Goal: Transaction & Acquisition: Purchase product/service

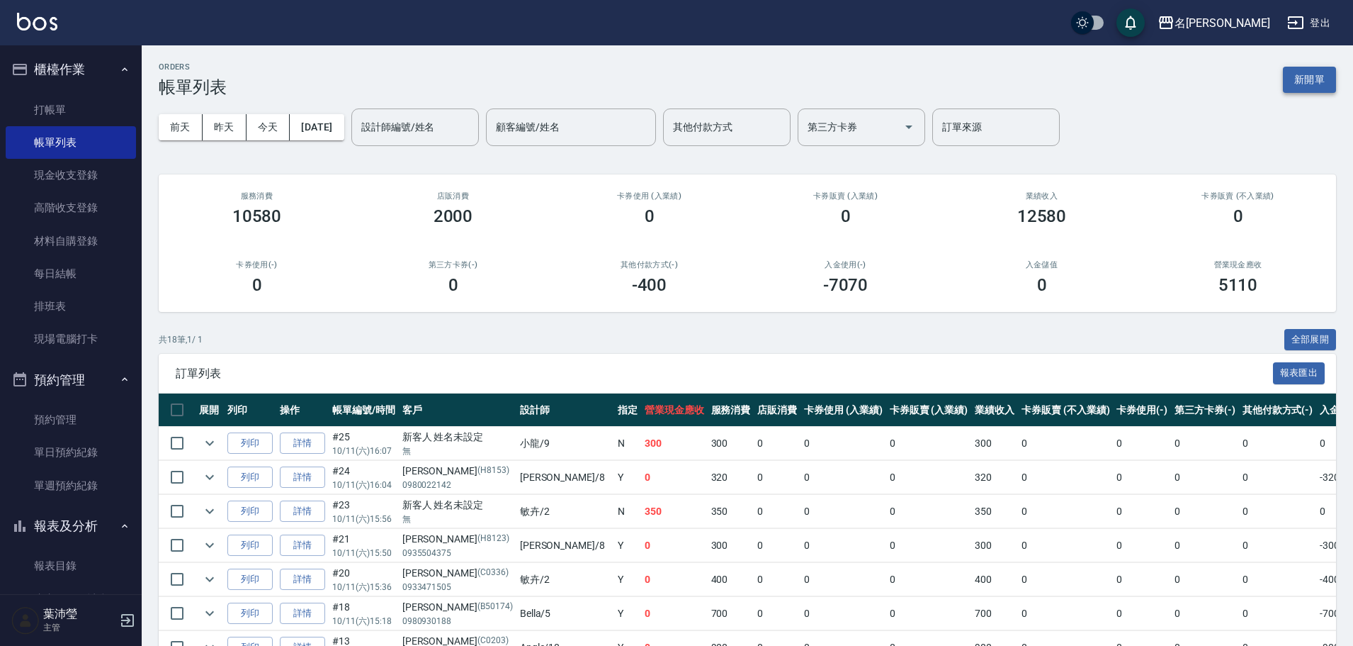
click at [1320, 85] on button "新開單" at bounding box center [1309, 80] width 53 height 26
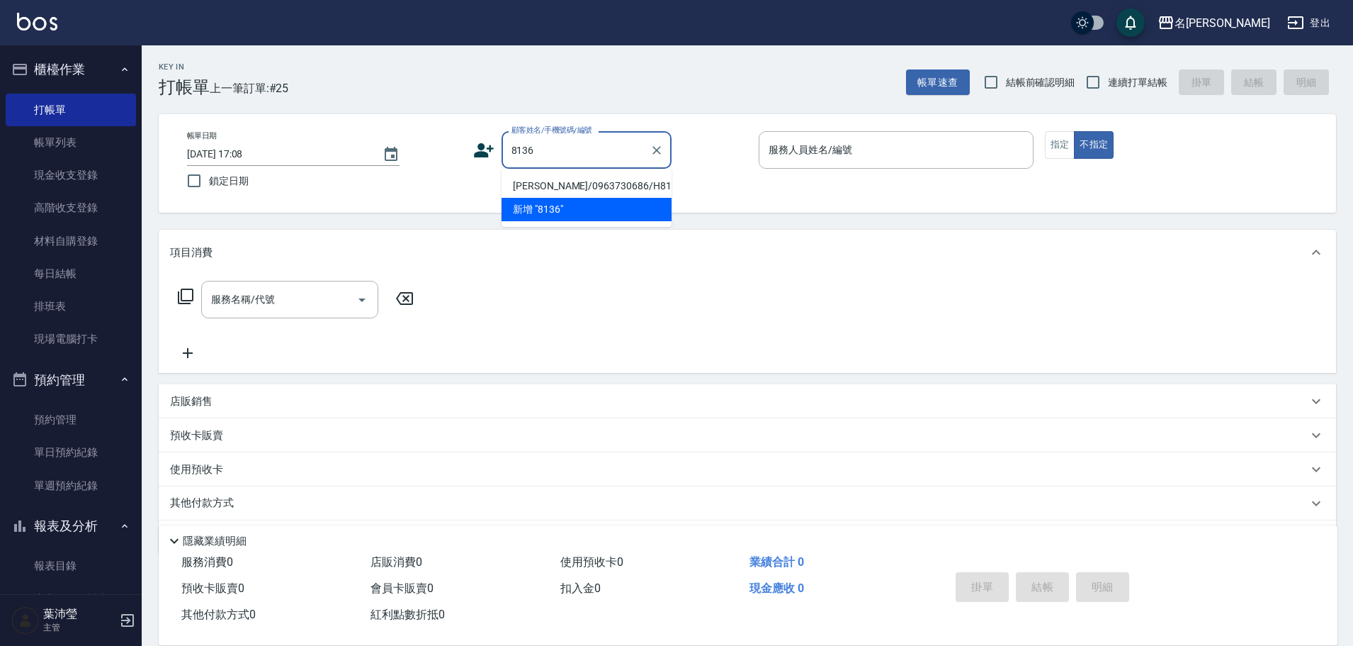
click at [557, 189] on li "[PERSON_NAME]/0963730686/H8136" at bounding box center [587, 185] width 170 height 23
type input "[PERSON_NAME]/0963730686/H8136"
type input "Emma-8"
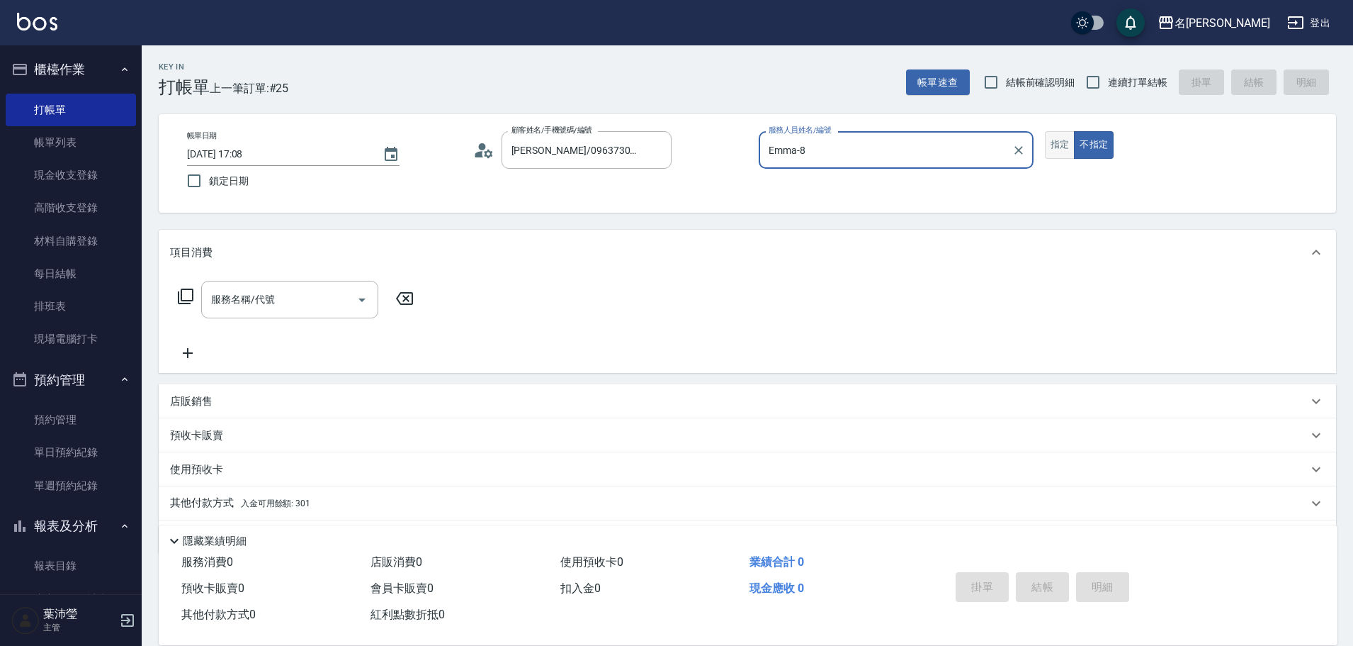
click at [1069, 139] on button "指定" at bounding box center [1060, 145] width 30 height 28
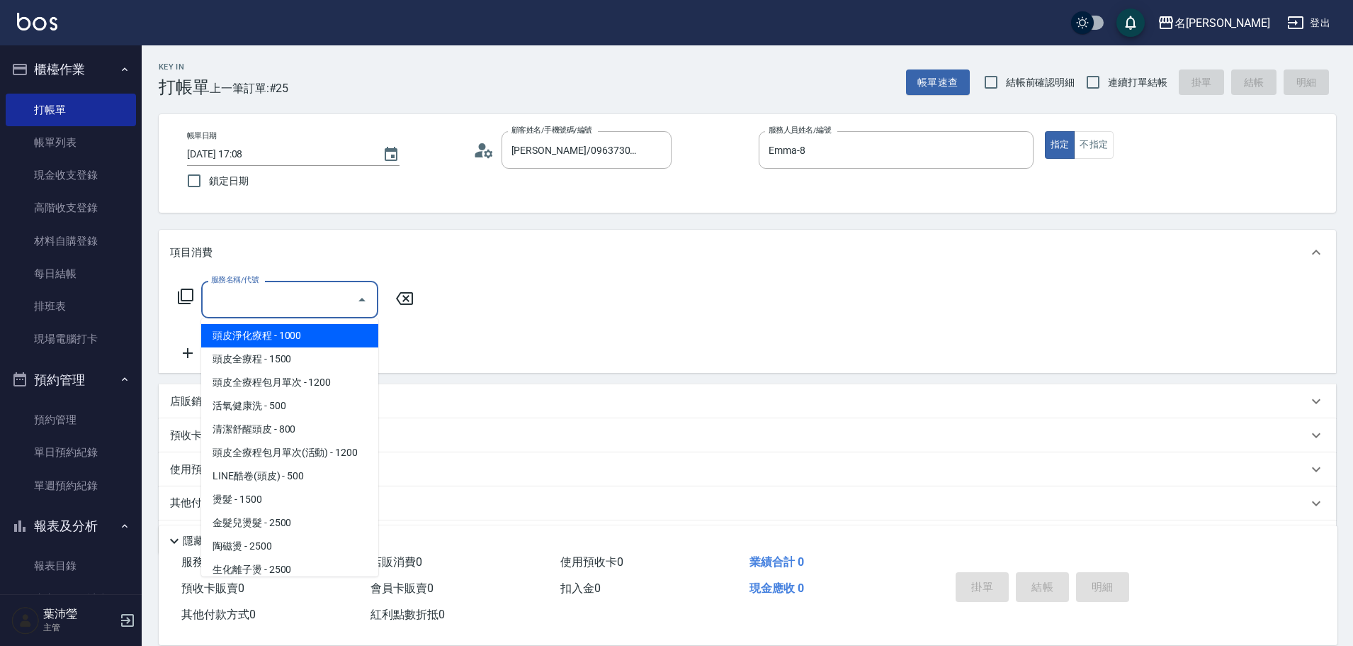
click at [332, 296] on input "服務名稱/代號" at bounding box center [279, 299] width 143 height 25
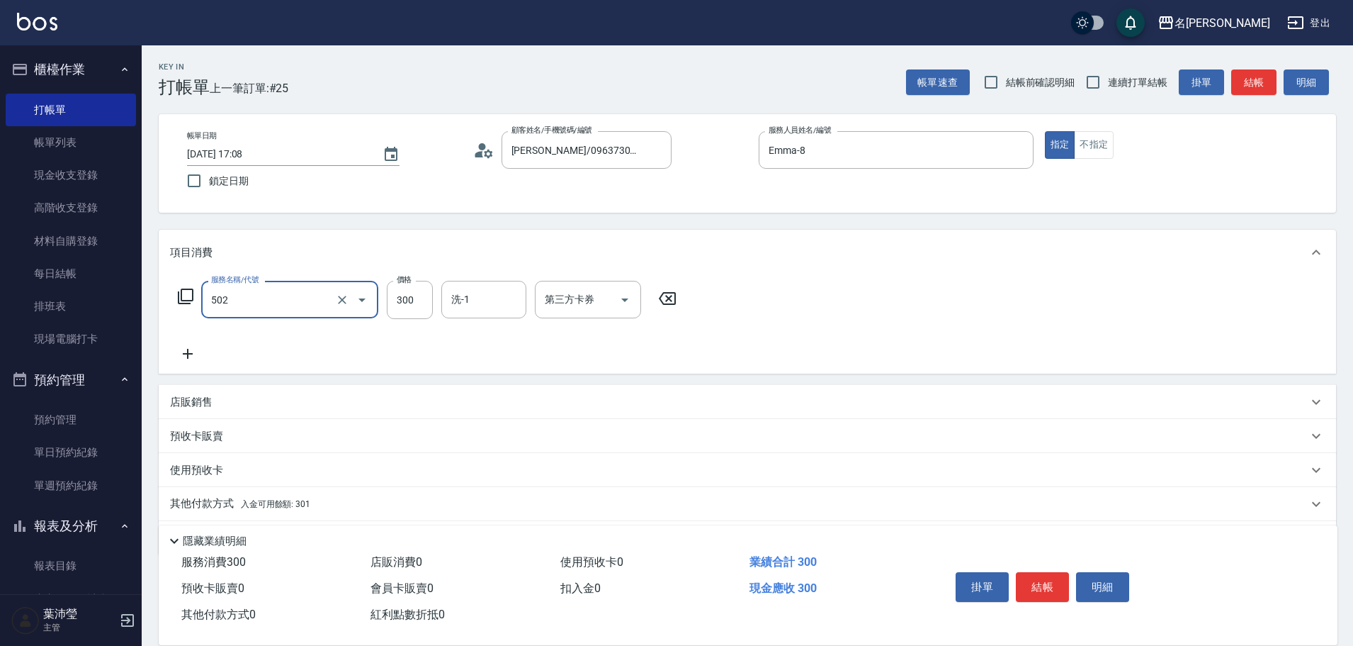
type input "洗髮(502)"
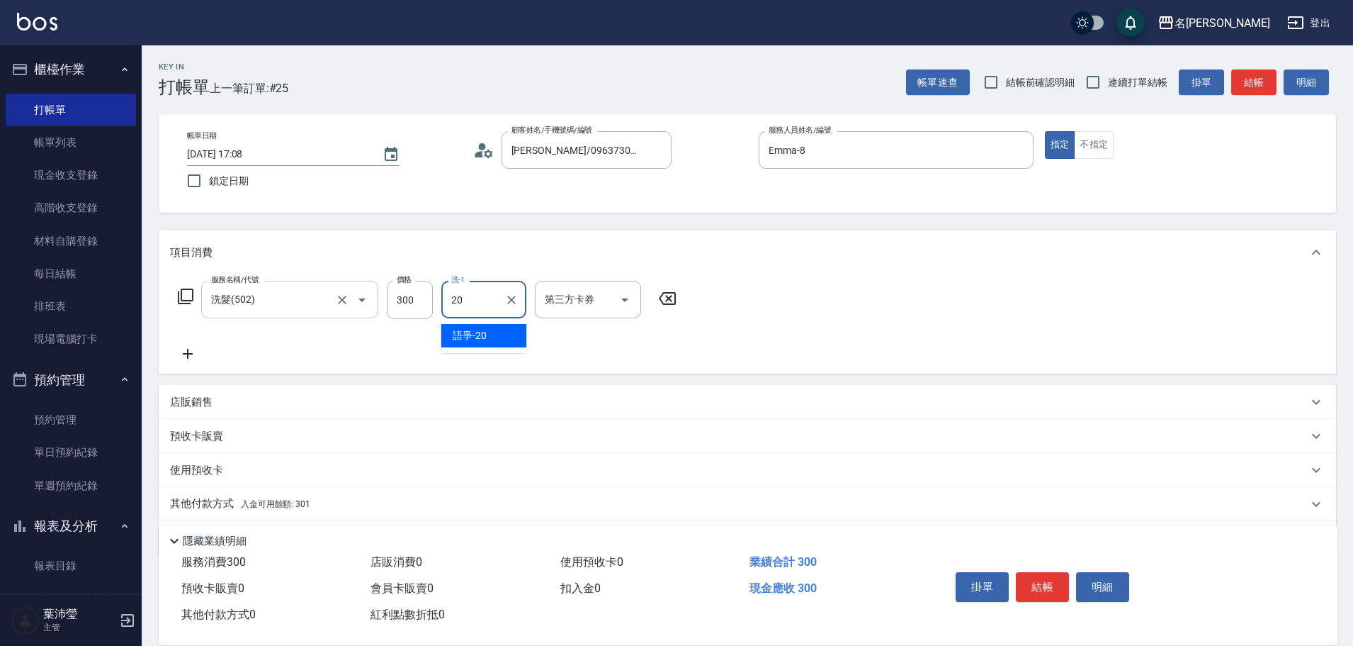
type input "語爭-20"
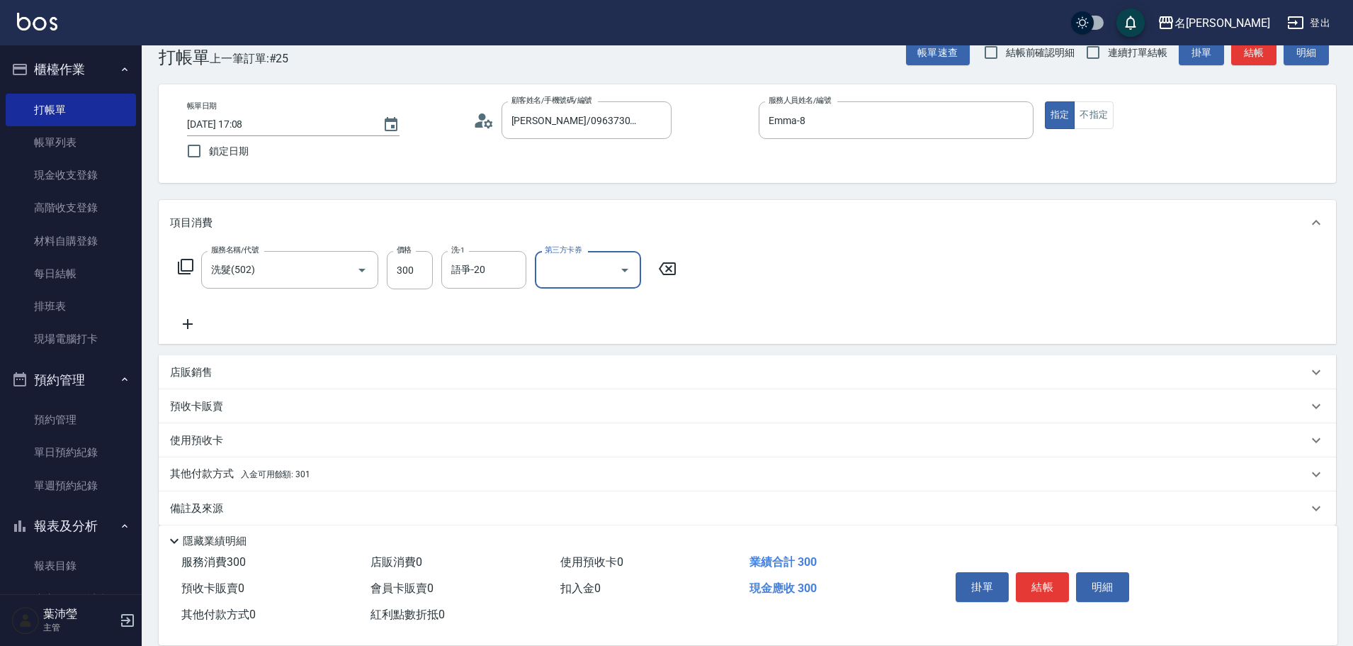
scroll to position [45, 0]
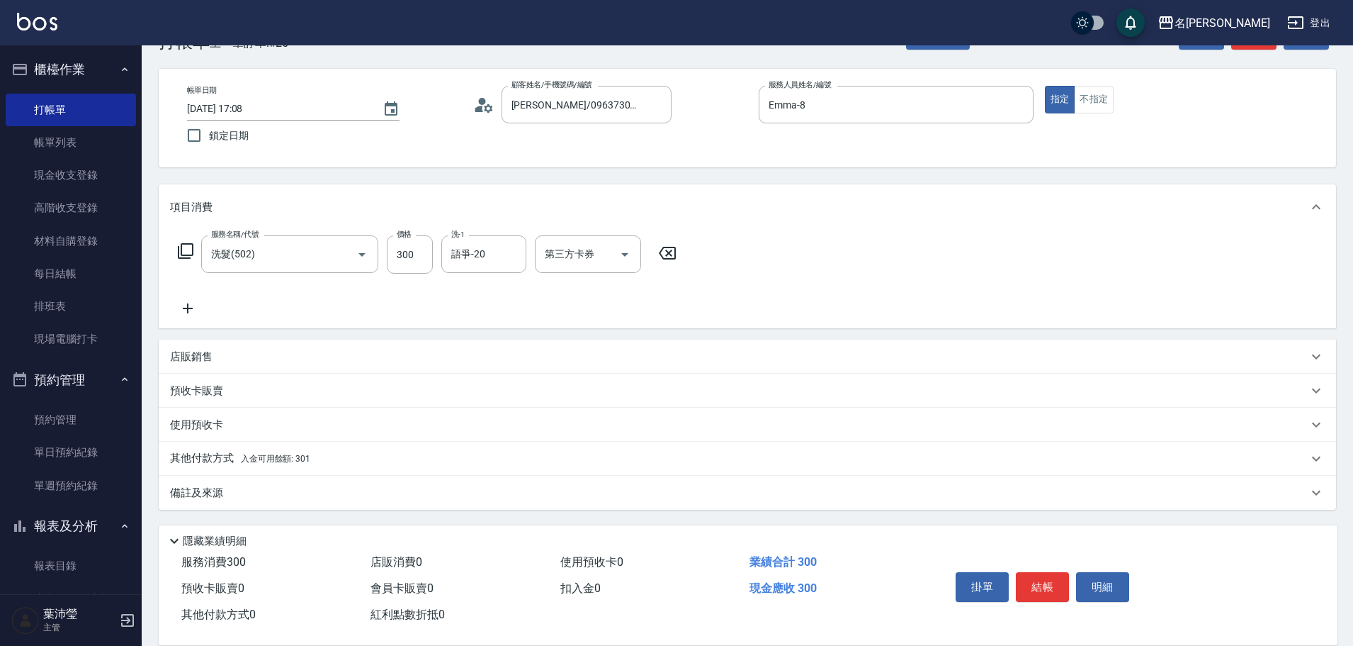
click at [230, 453] on p "其他付款方式 入金可用餘額: 301" at bounding box center [240, 459] width 140 height 16
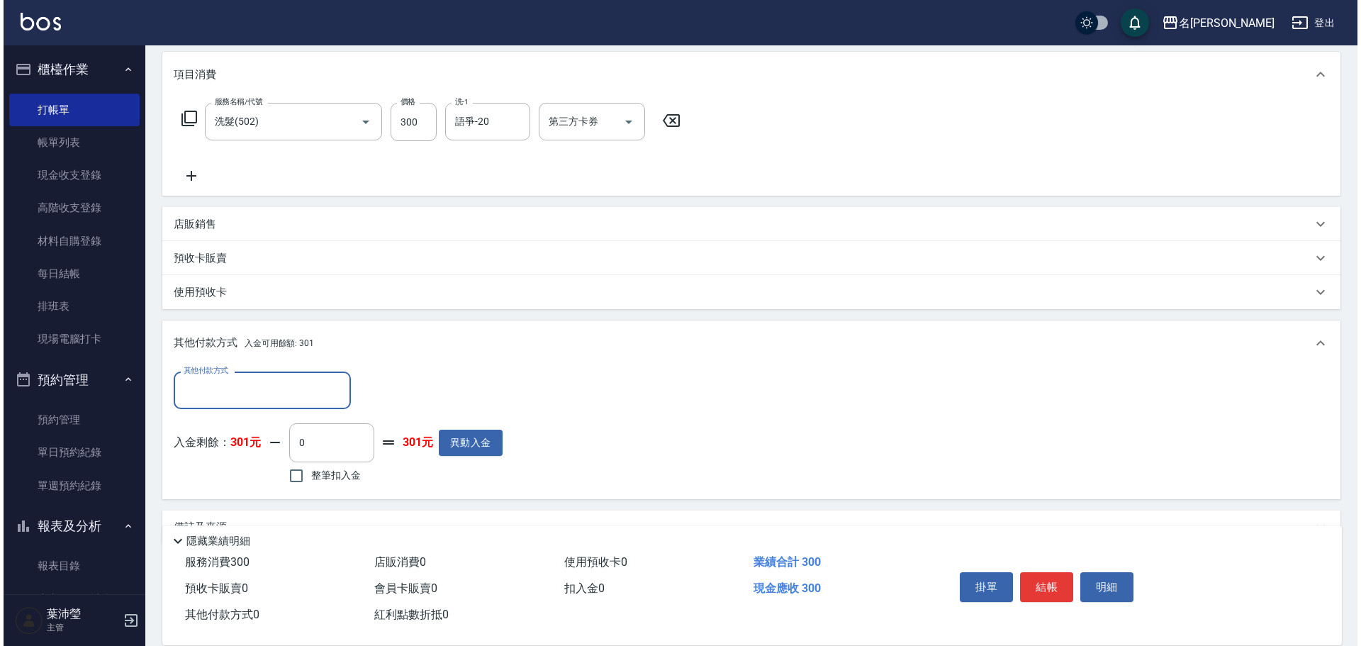
scroll to position [187, 0]
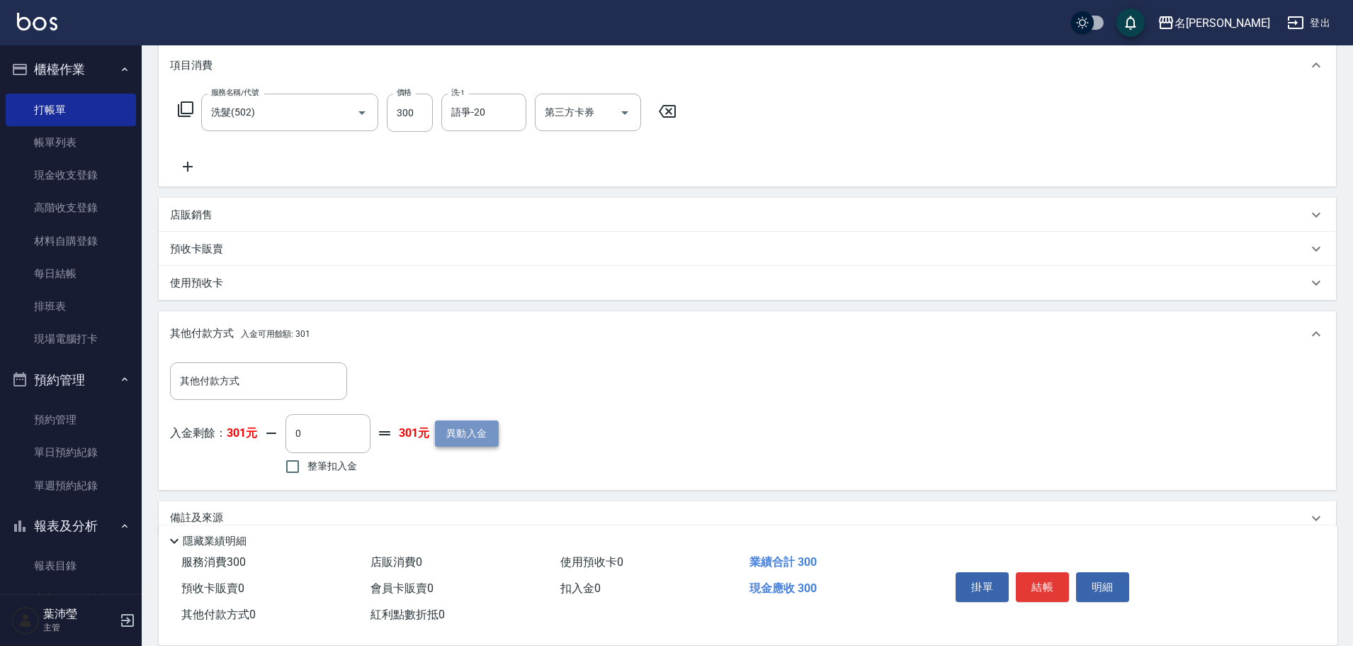
click at [437, 442] on button "異動入金" at bounding box center [467, 433] width 64 height 26
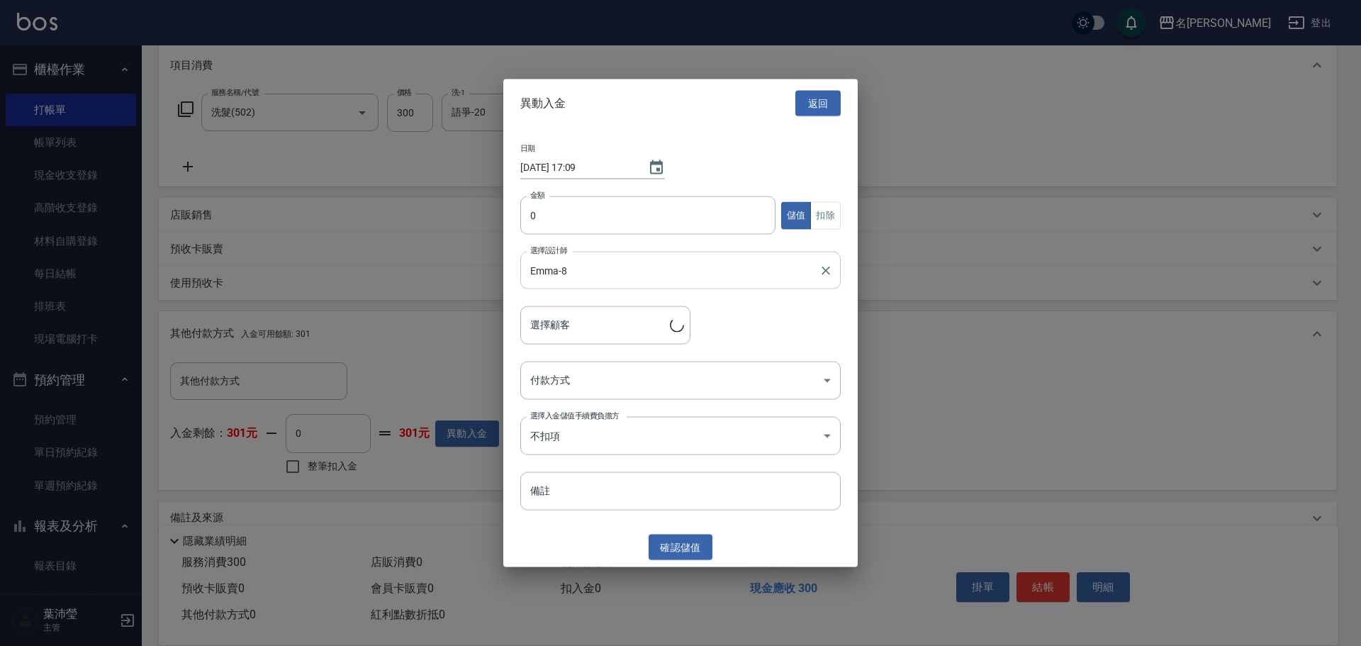
type input "[PERSON_NAME]/0963730686/H8136"
click at [531, 215] on input "0" at bounding box center [647, 215] width 255 height 38
type input "3000"
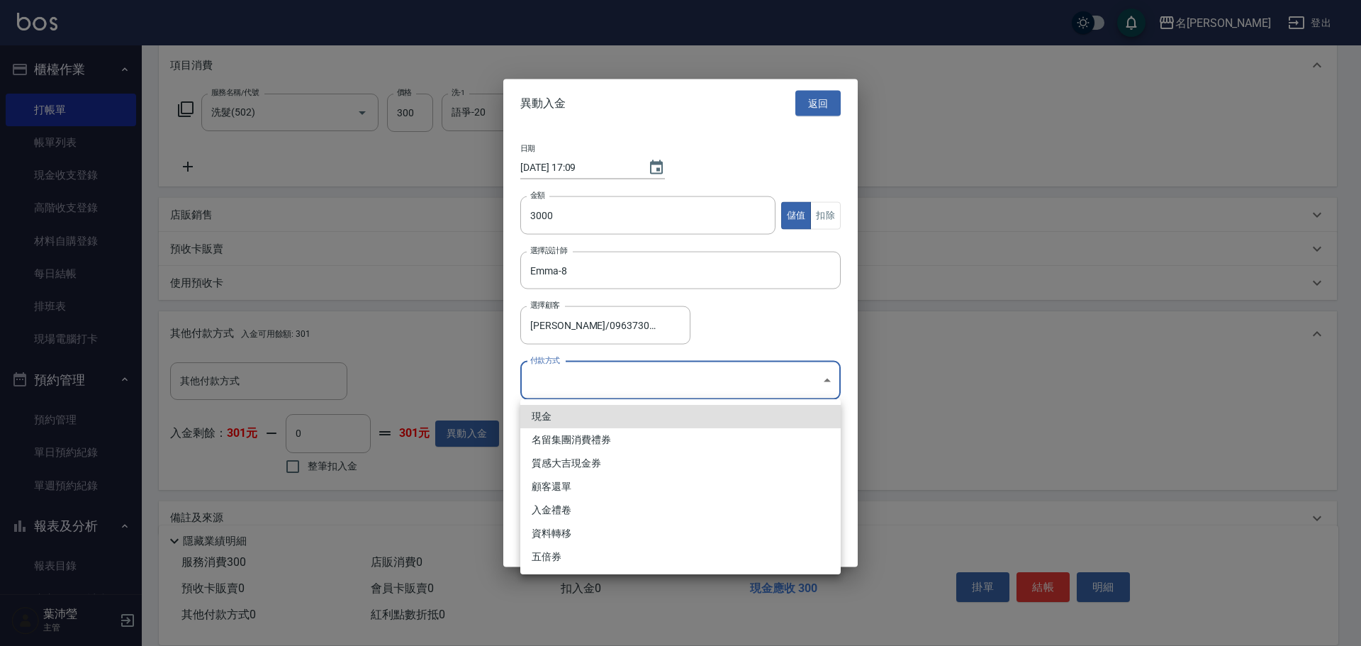
click at [629, 366] on body "名留龍江 登出 櫃檯作業 打帳單 帳單列表 現金收支登錄 高階收支登錄 材料自購登錄 每日結帳 排班表 現場電腦打卡 預約管理 預約管理 單日預約紀錄 單週預…" at bounding box center [680, 242] width 1361 height 858
click at [599, 415] on li "現金" at bounding box center [680, 416] width 320 height 23
type input "現金"
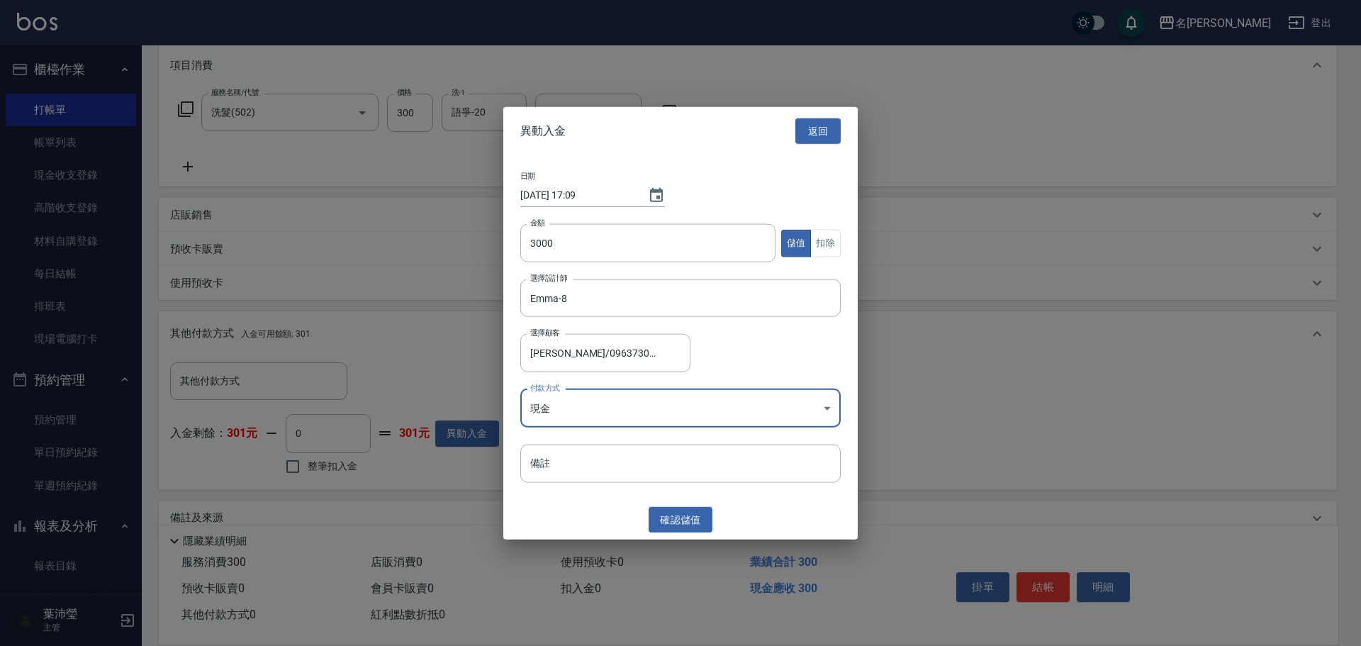
click at [677, 510] on button "確認 儲值" at bounding box center [680, 519] width 64 height 26
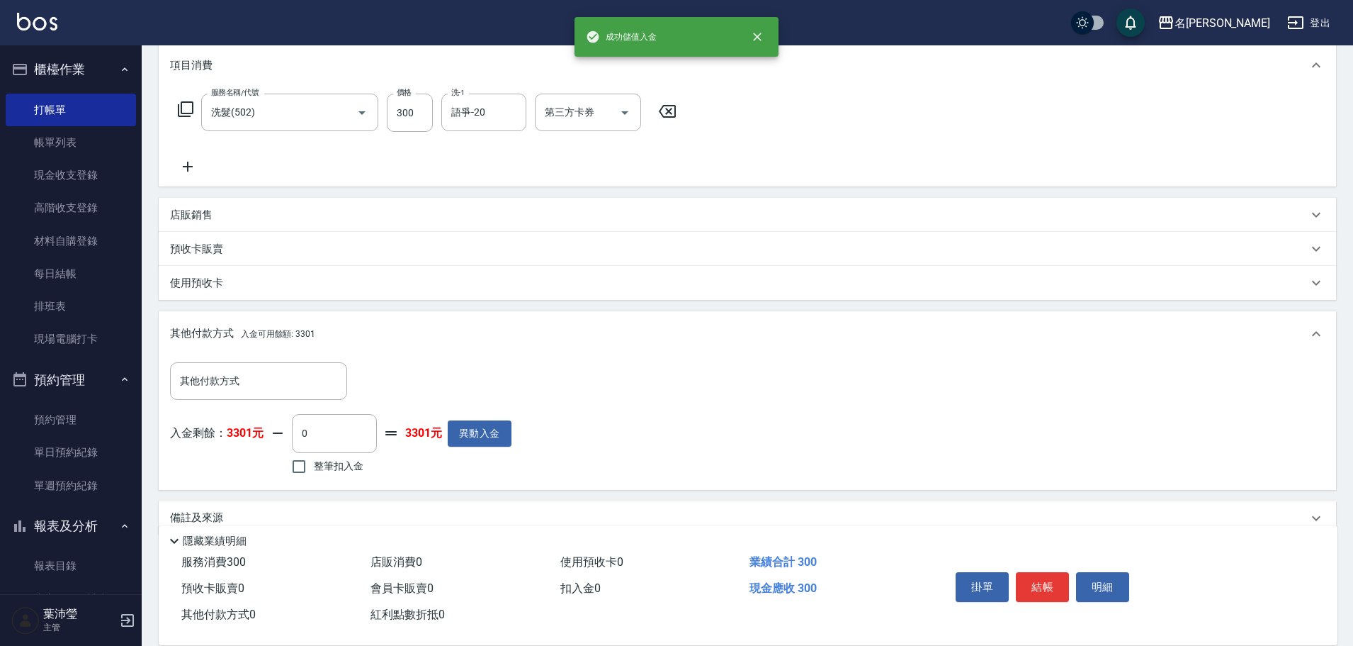
click at [214, 418] on div "入金剩餘： 3301元 0 ​ 整筆扣入金 3301元 異動入金" at bounding box center [341, 446] width 342 height 64
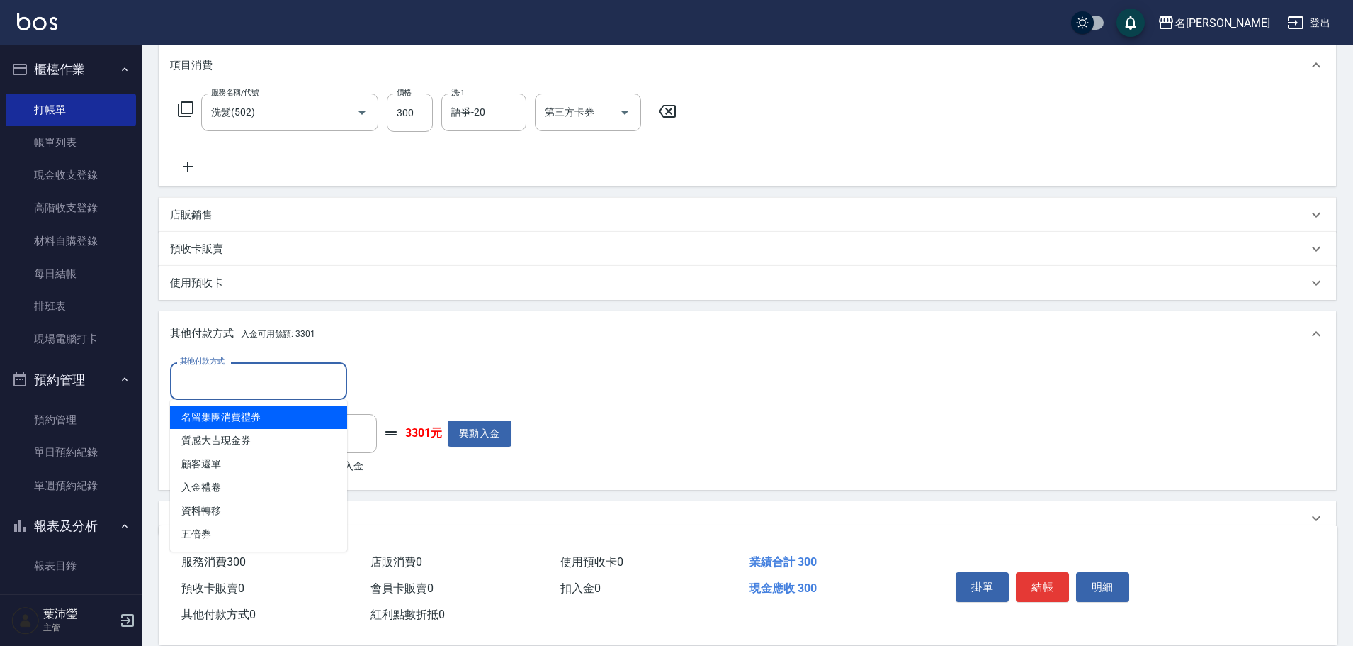
click at [225, 381] on input "其他付款方式" at bounding box center [258, 380] width 164 height 25
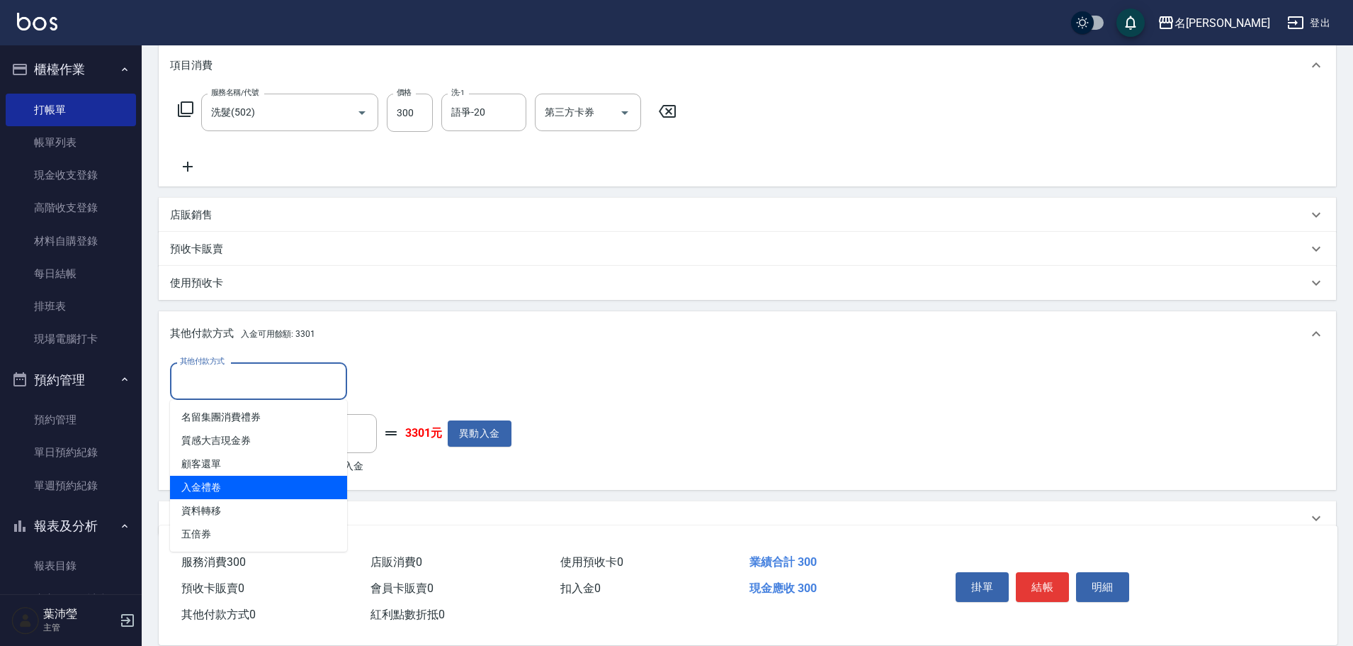
click at [203, 480] on span "入金禮卷" at bounding box center [258, 486] width 177 height 23
type input "入金禮卷"
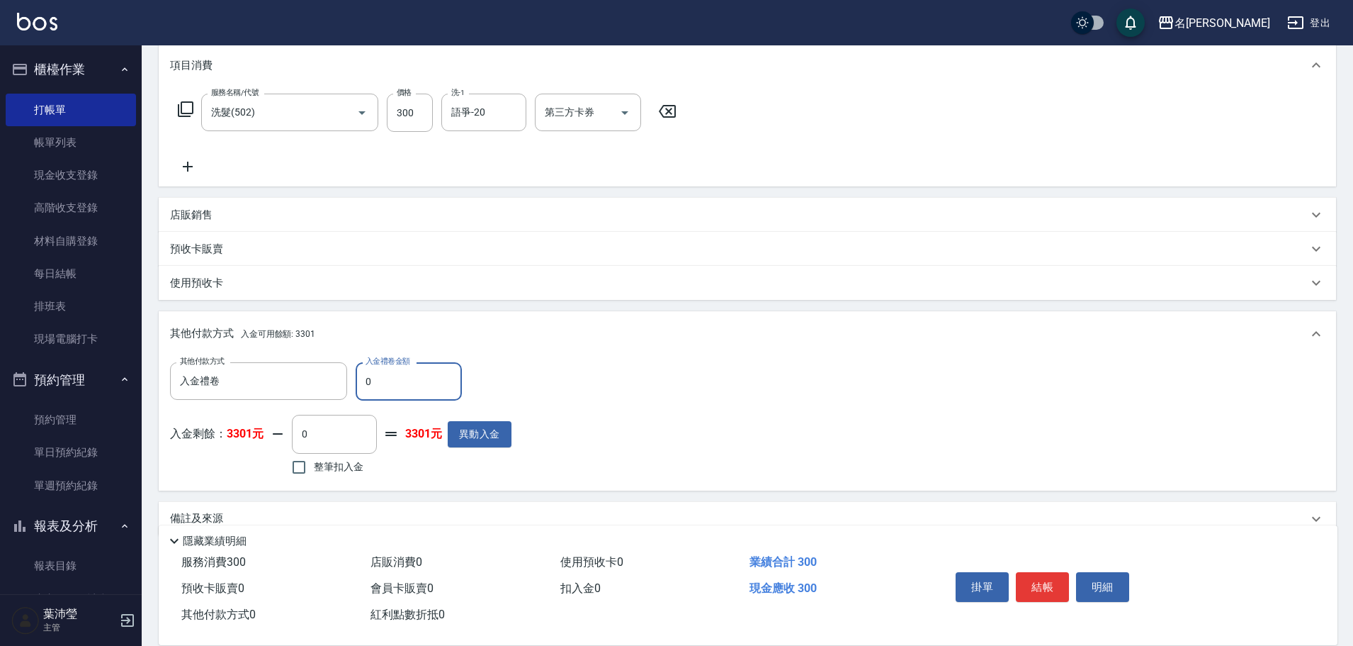
click at [364, 383] on input "0" at bounding box center [409, 381] width 106 height 38
type input "200"
drag, startPoint x: 334, startPoint y: 481, endPoint x: 339, endPoint y: 466, distance: 16.2
click at [337, 476] on label "整筆扣入金" at bounding box center [323, 467] width 79 height 30
click at [314, 476] on input "整筆扣入金" at bounding box center [299, 467] width 30 height 30
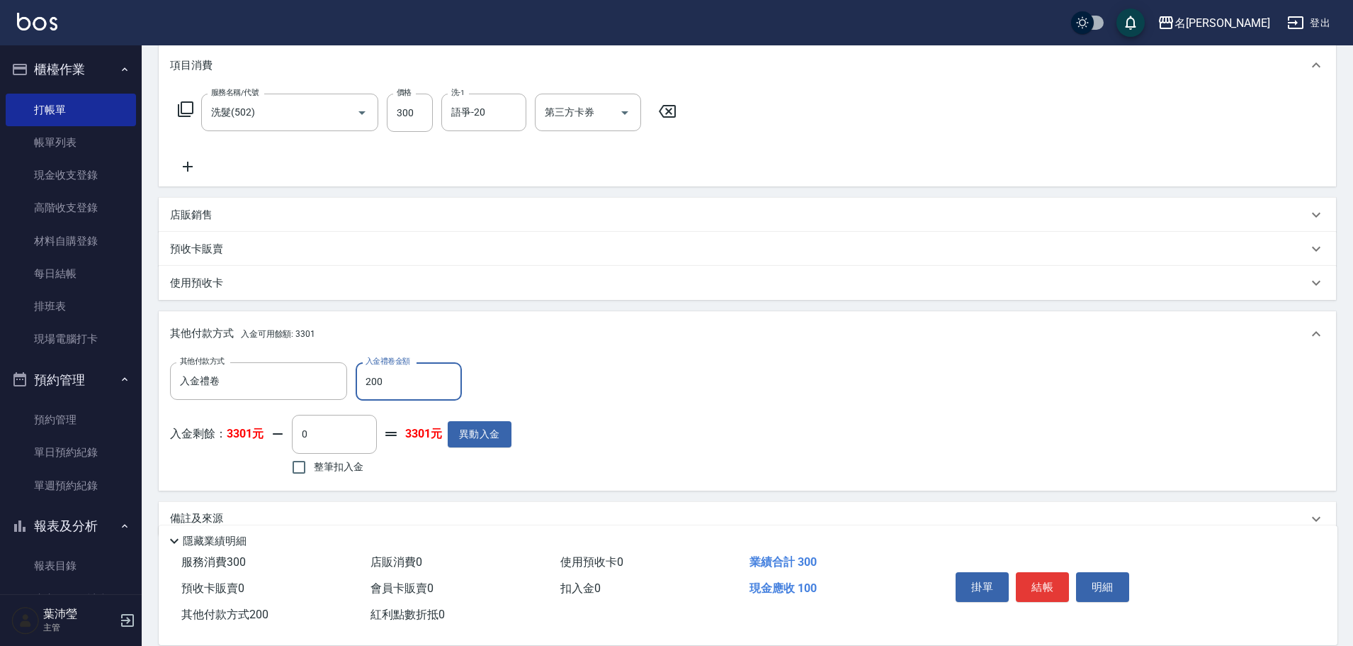
checkbox input "true"
type input "100"
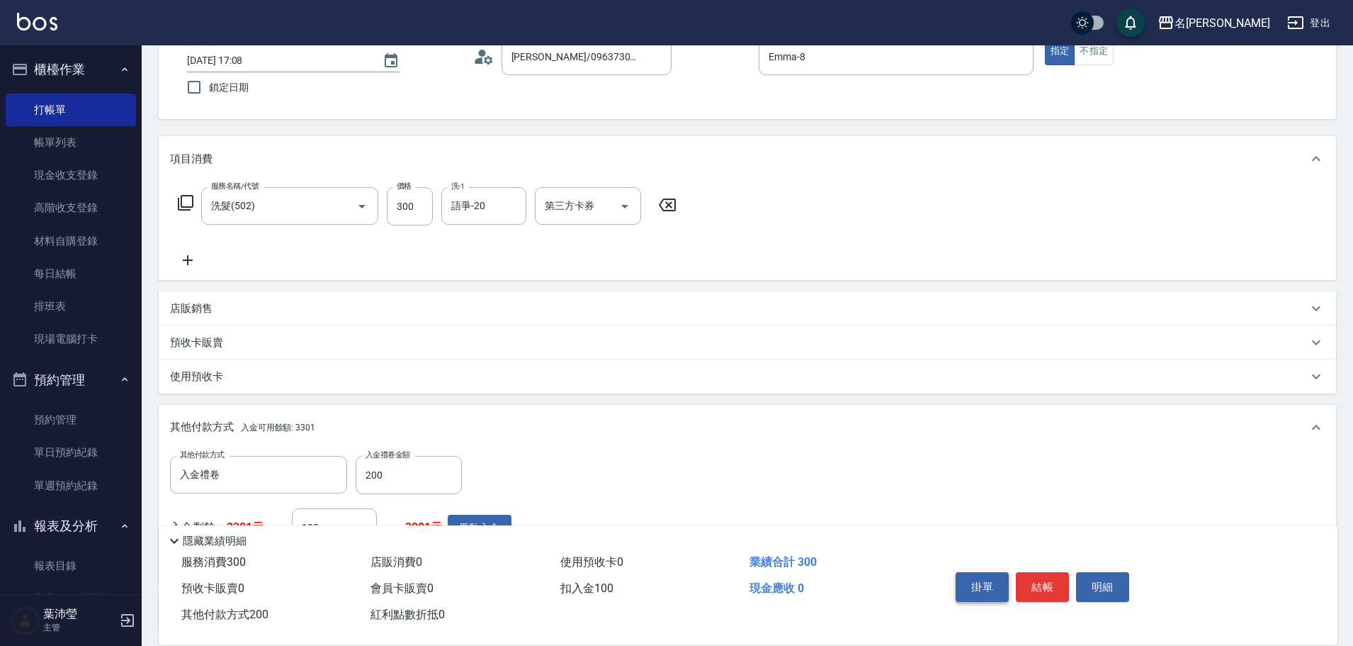
scroll to position [0, 0]
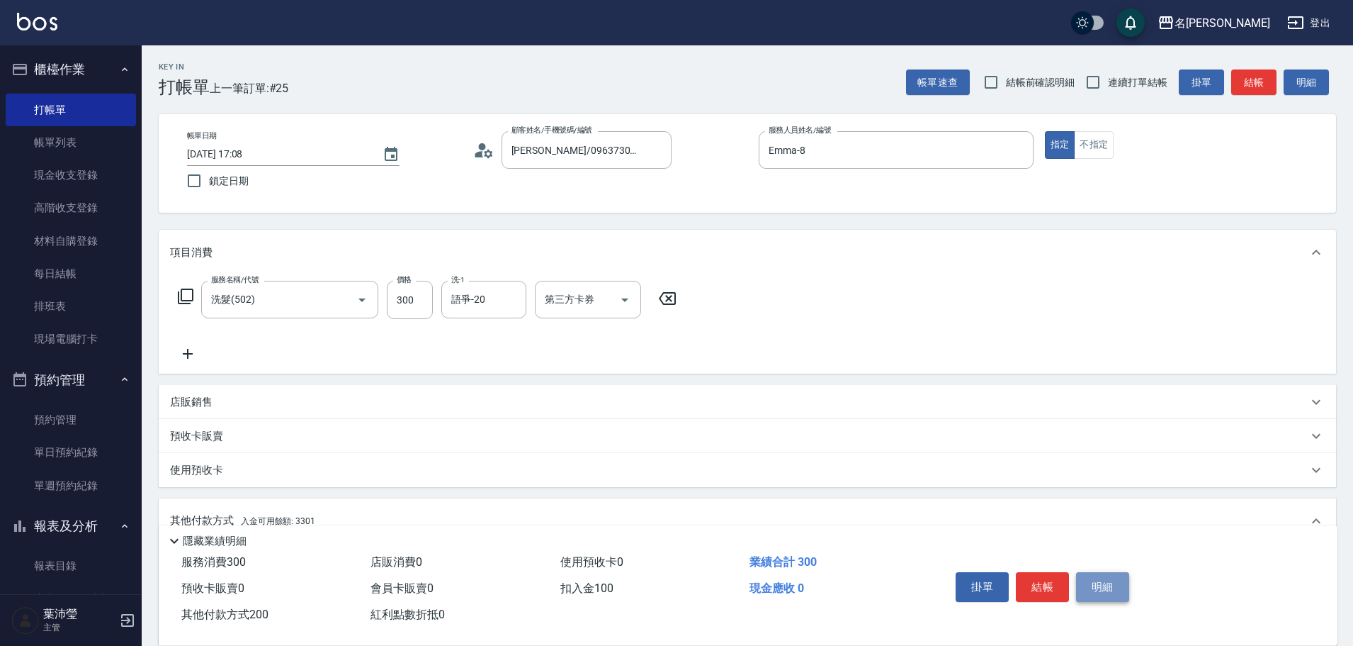
click at [1109, 584] on button "明細" at bounding box center [1102, 587] width 53 height 30
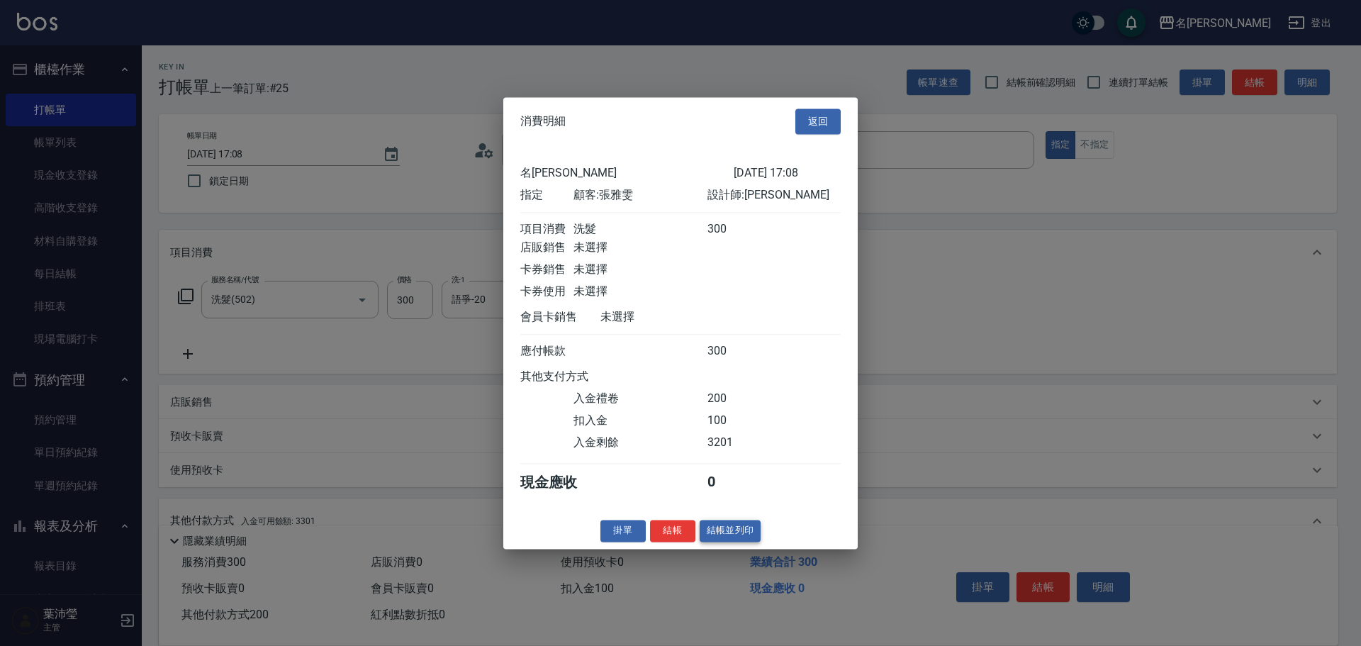
click at [707, 541] on button "結帳並列印" at bounding box center [730, 530] width 62 height 22
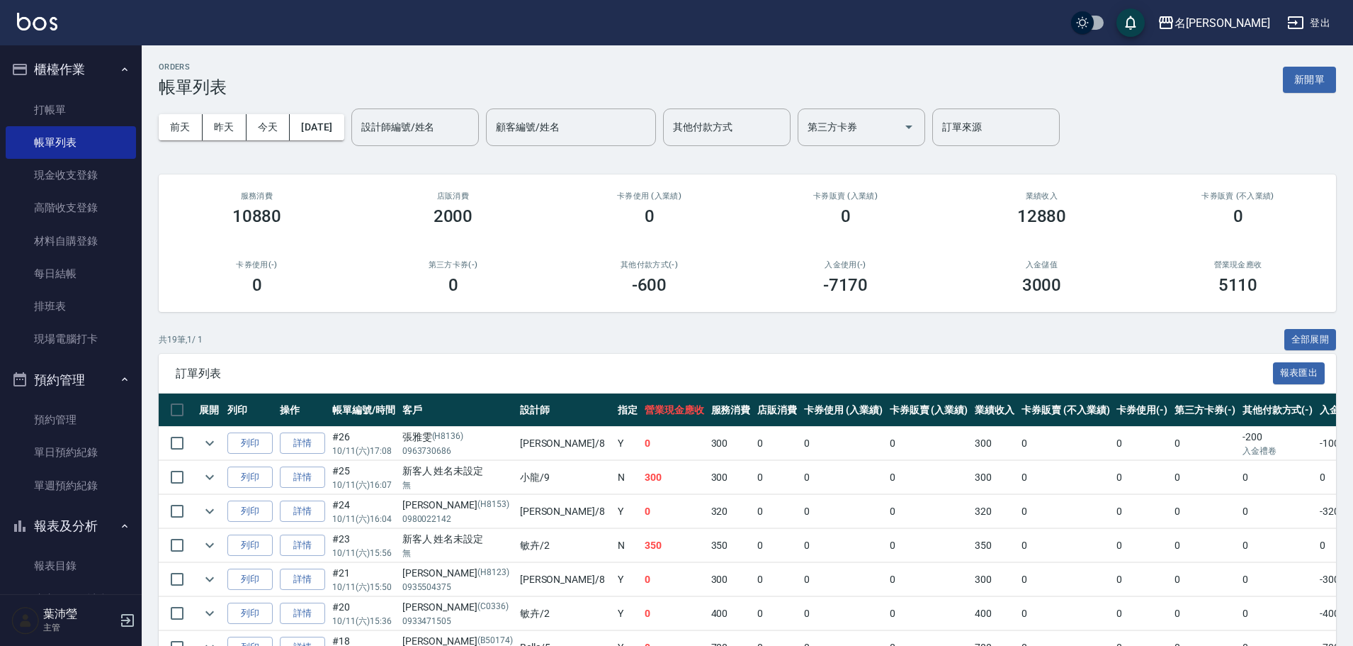
click at [412, 179] on div "店販消費 2000" at bounding box center [453, 208] width 196 height 69
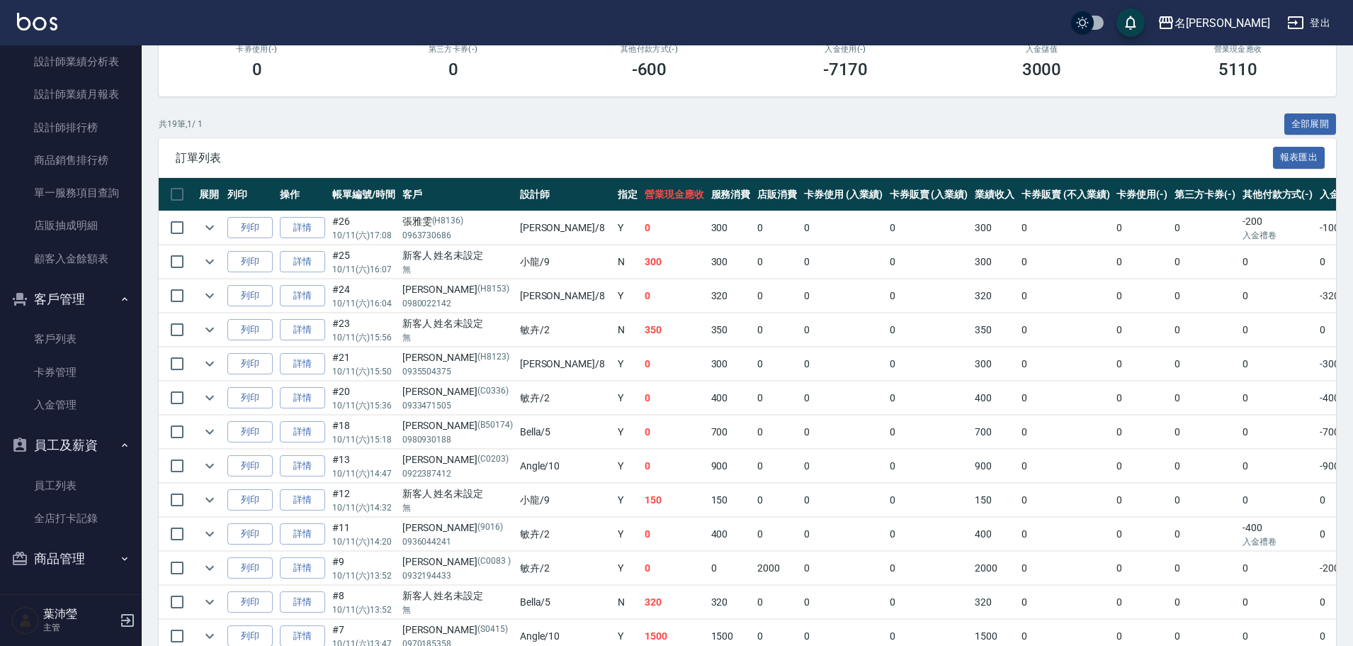
scroll to position [283, 0]
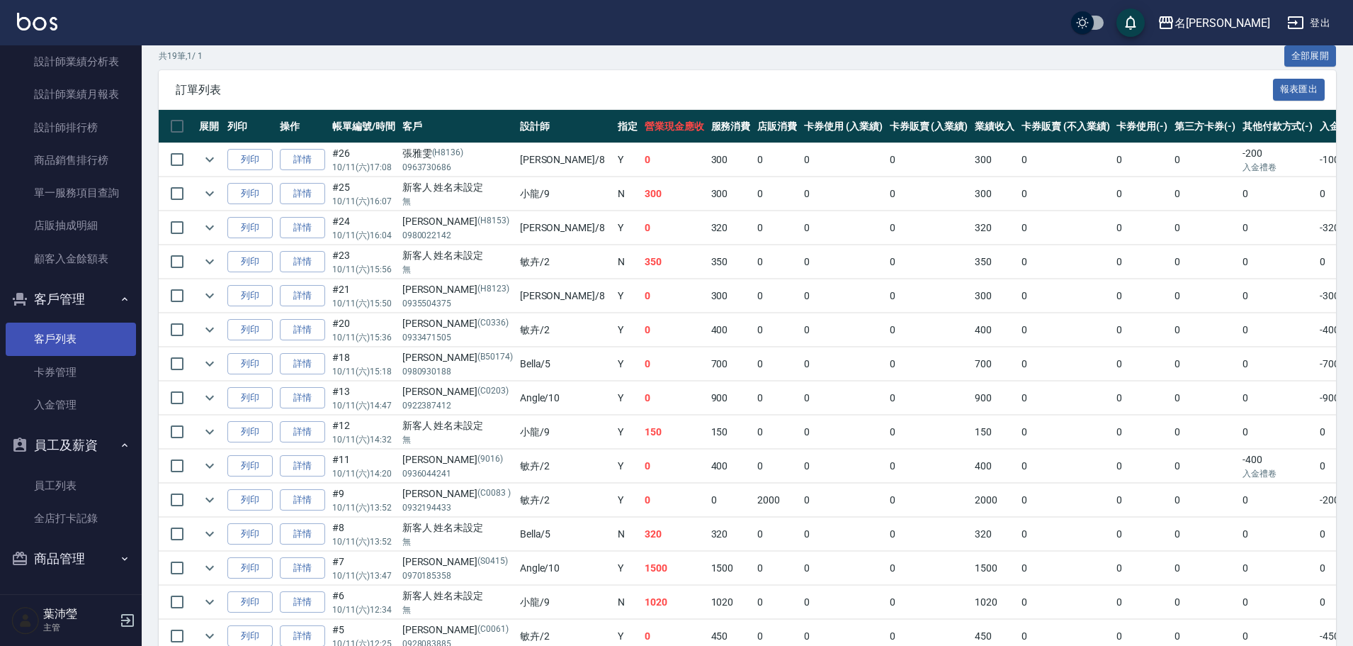
click at [65, 337] on link "客戶列表" at bounding box center [71, 338] width 130 height 33
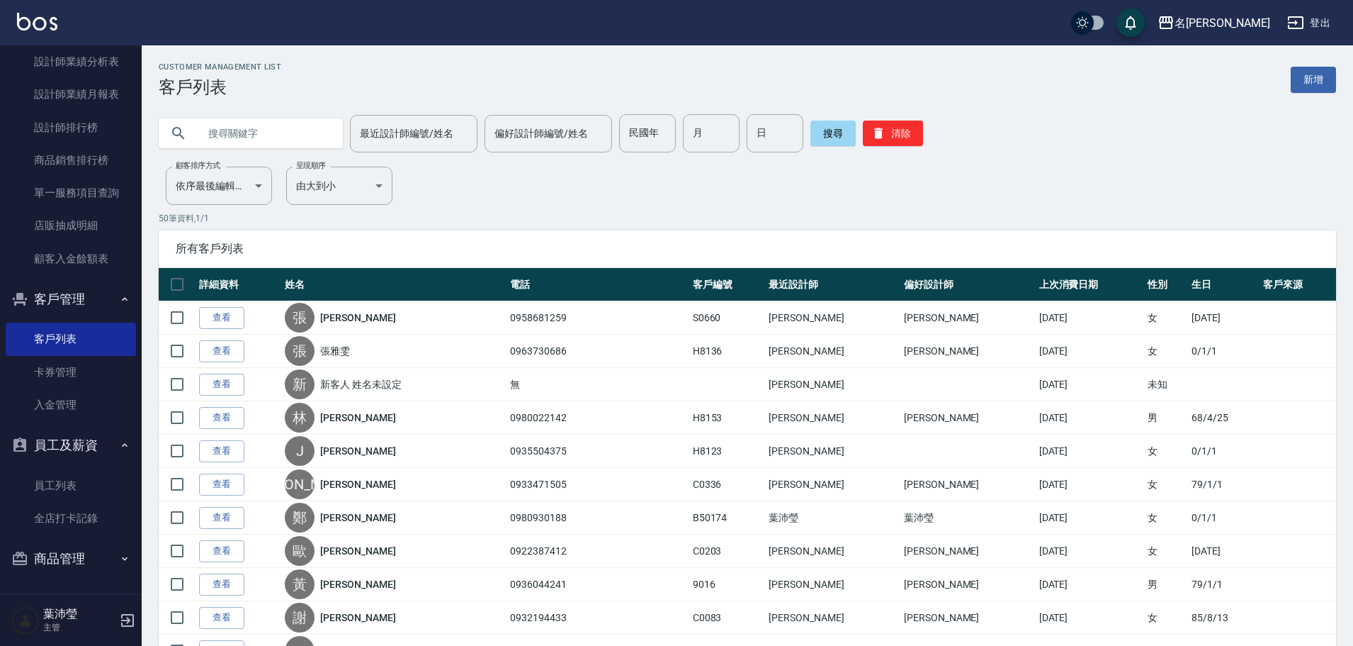
click at [296, 138] on input "text" at bounding box center [264, 133] width 133 height 38
type input "喵"
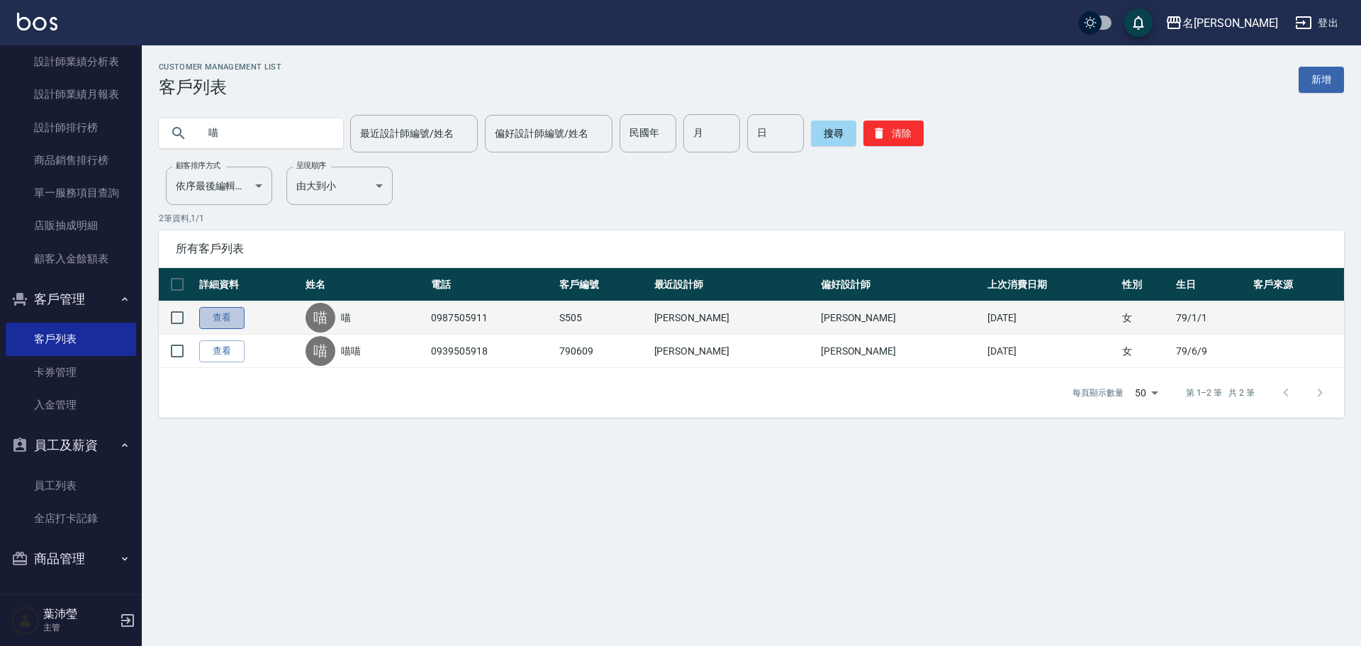
click at [201, 324] on link "查看" at bounding box center [221, 318] width 45 height 22
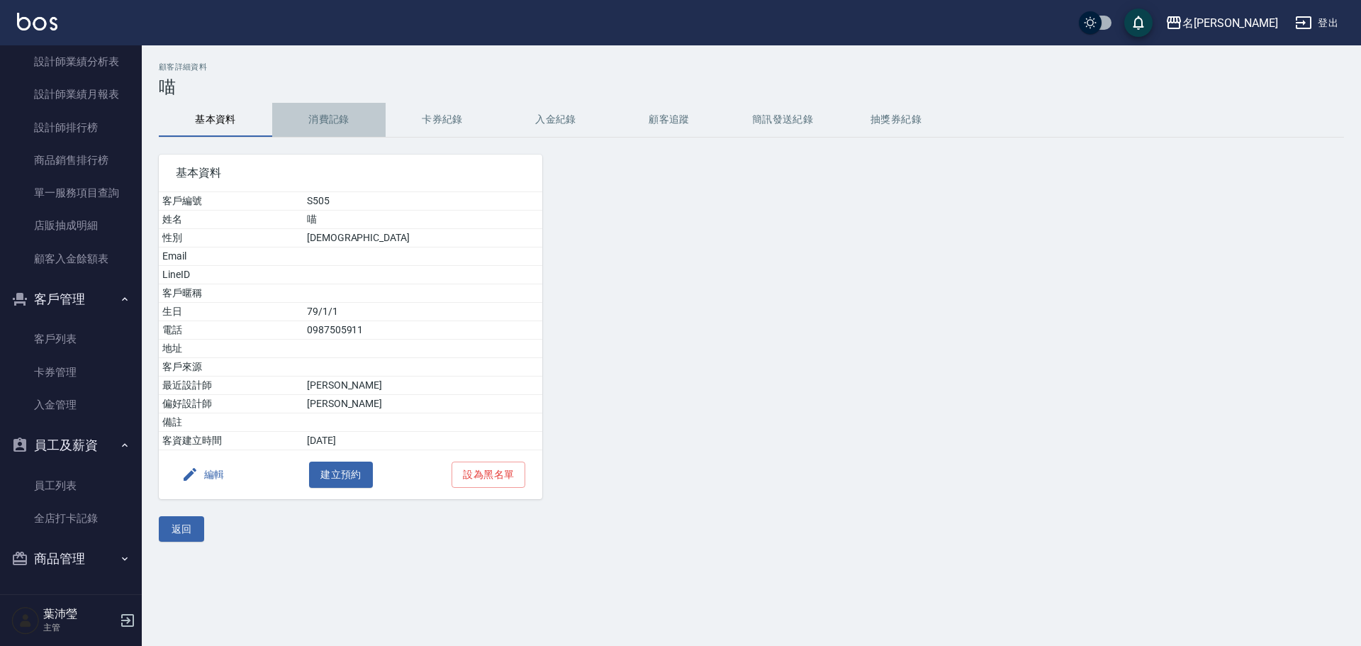
click at [302, 114] on button "消費記錄" at bounding box center [328, 120] width 113 height 34
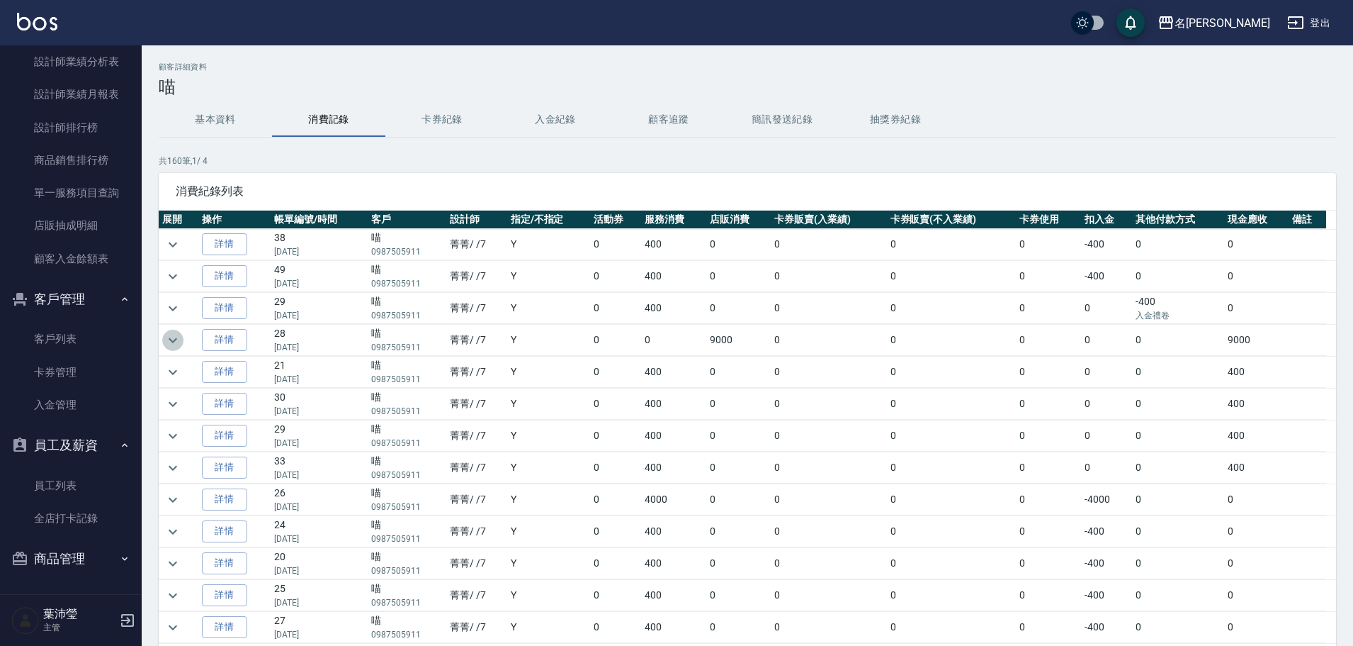
click at [169, 345] on icon "expand row" at bounding box center [172, 340] width 17 height 17
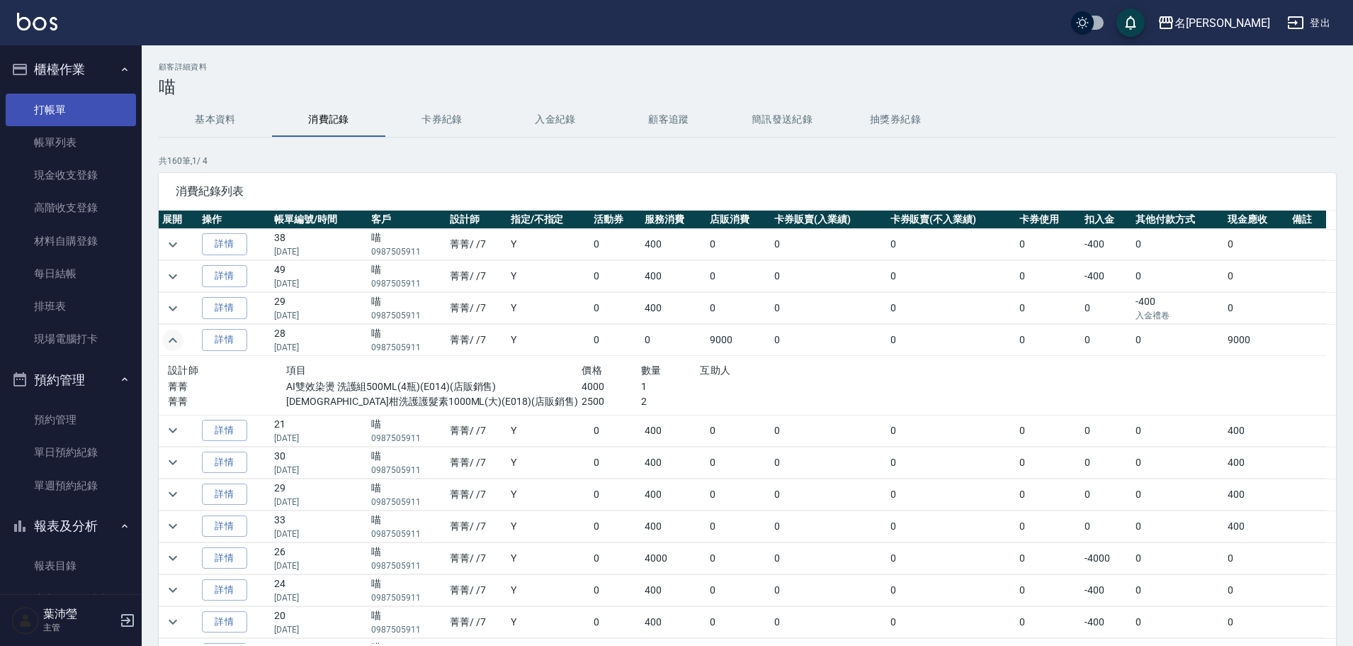
click at [61, 95] on link "打帳單" at bounding box center [71, 110] width 130 height 33
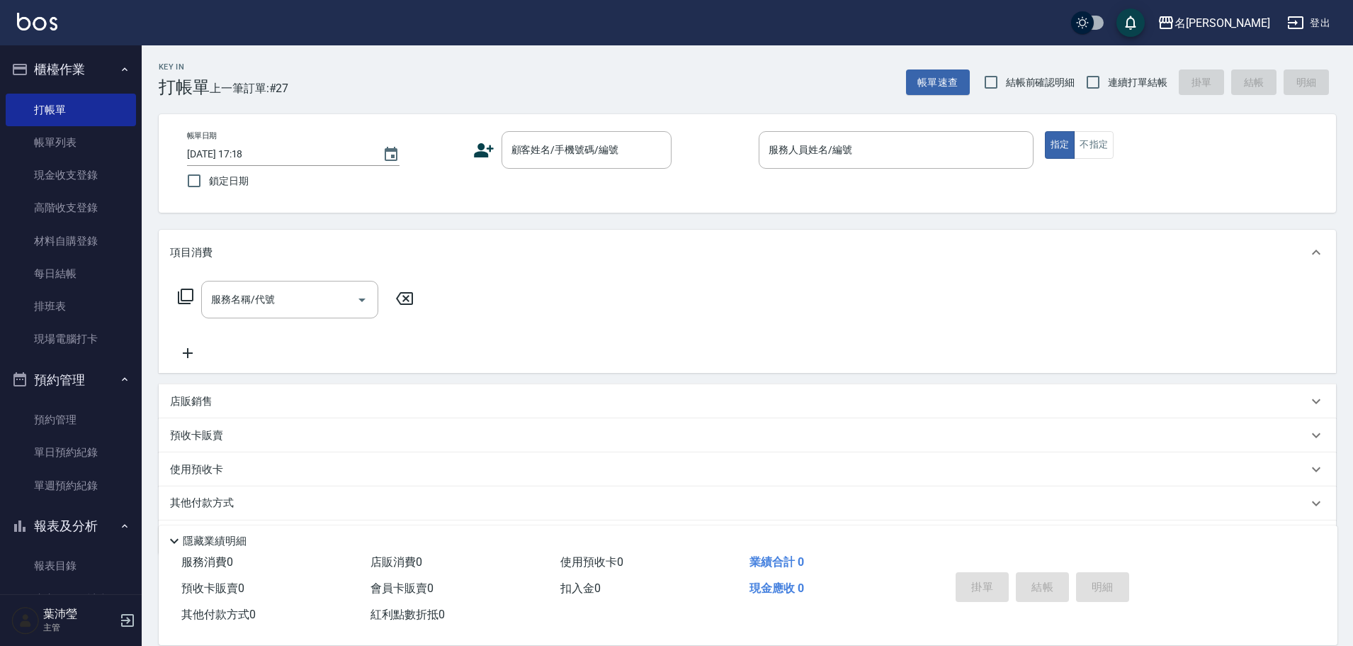
click at [186, 390] on div "店販銷售" at bounding box center [748, 401] width 1178 height 34
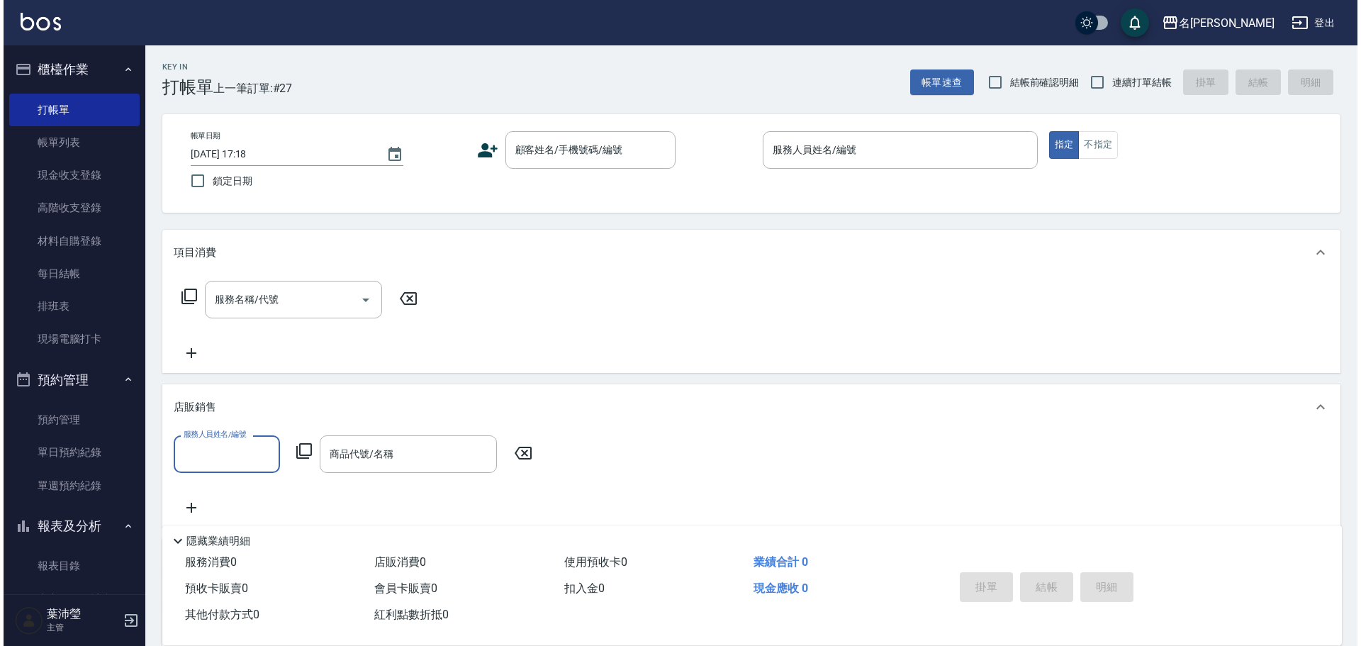
scroll to position [1, 0]
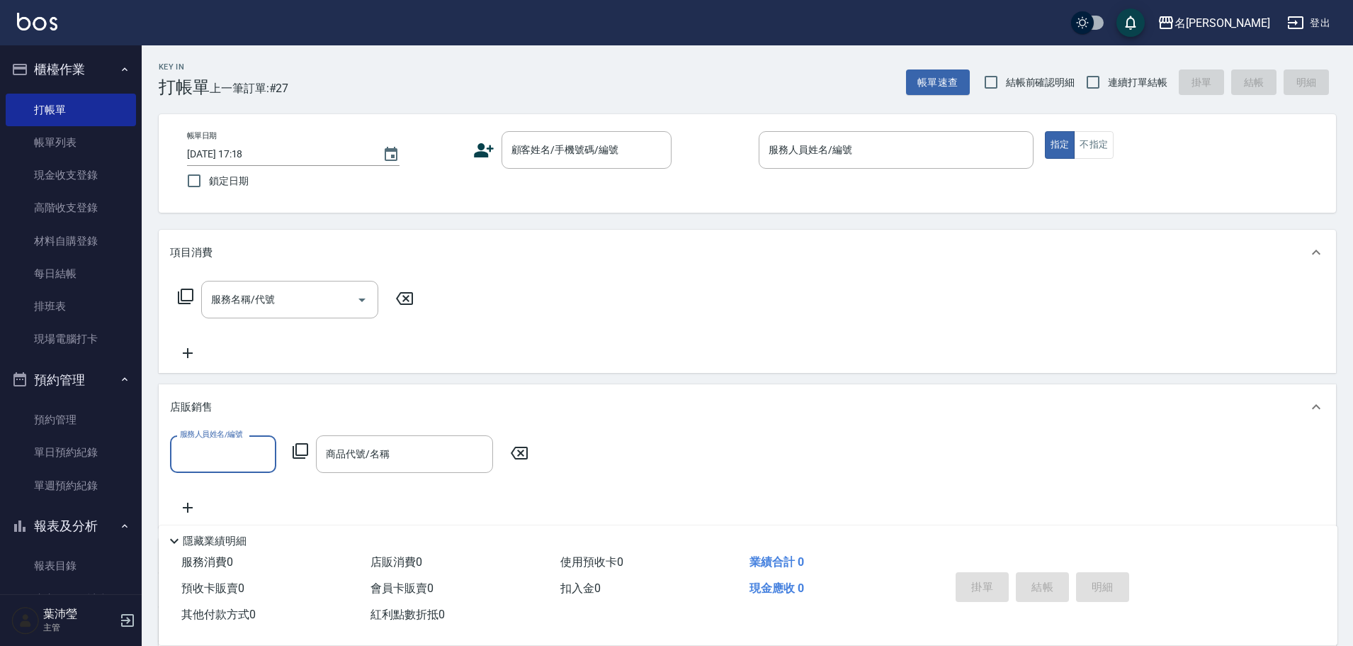
click at [303, 444] on icon at bounding box center [301, 451] width 16 height 16
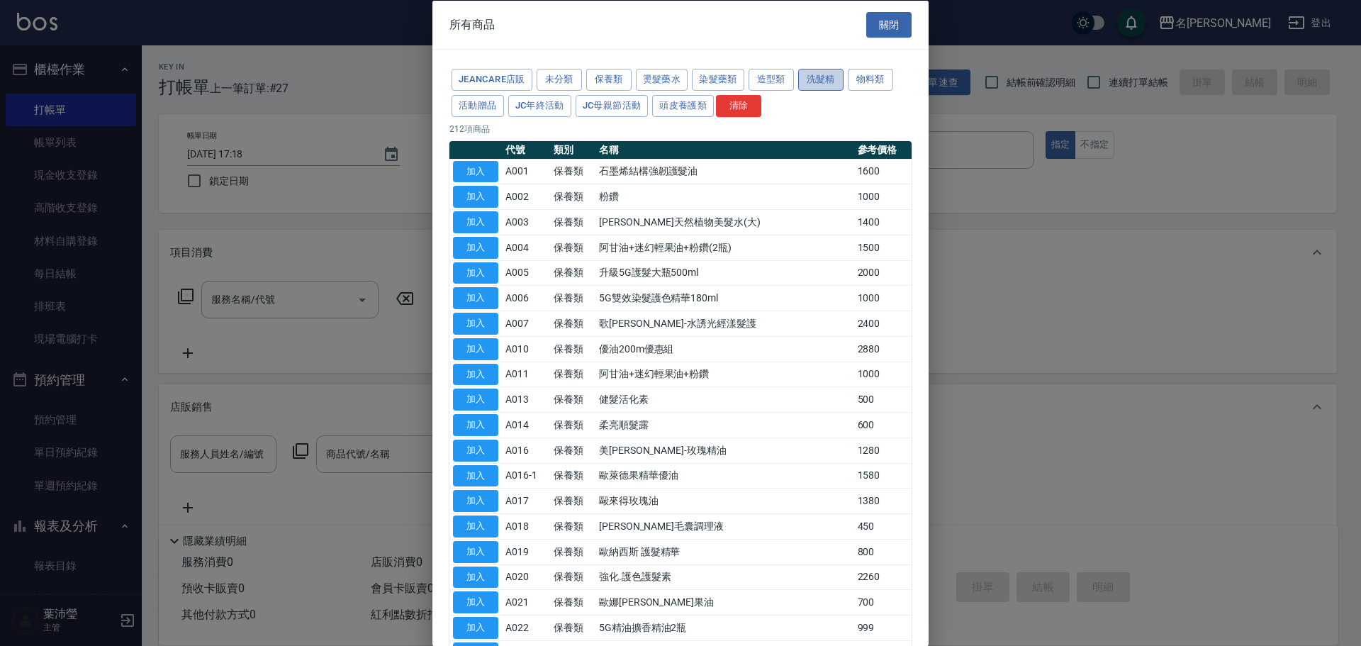
click at [840, 77] on button "洗髮精" at bounding box center [820, 80] width 45 height 22
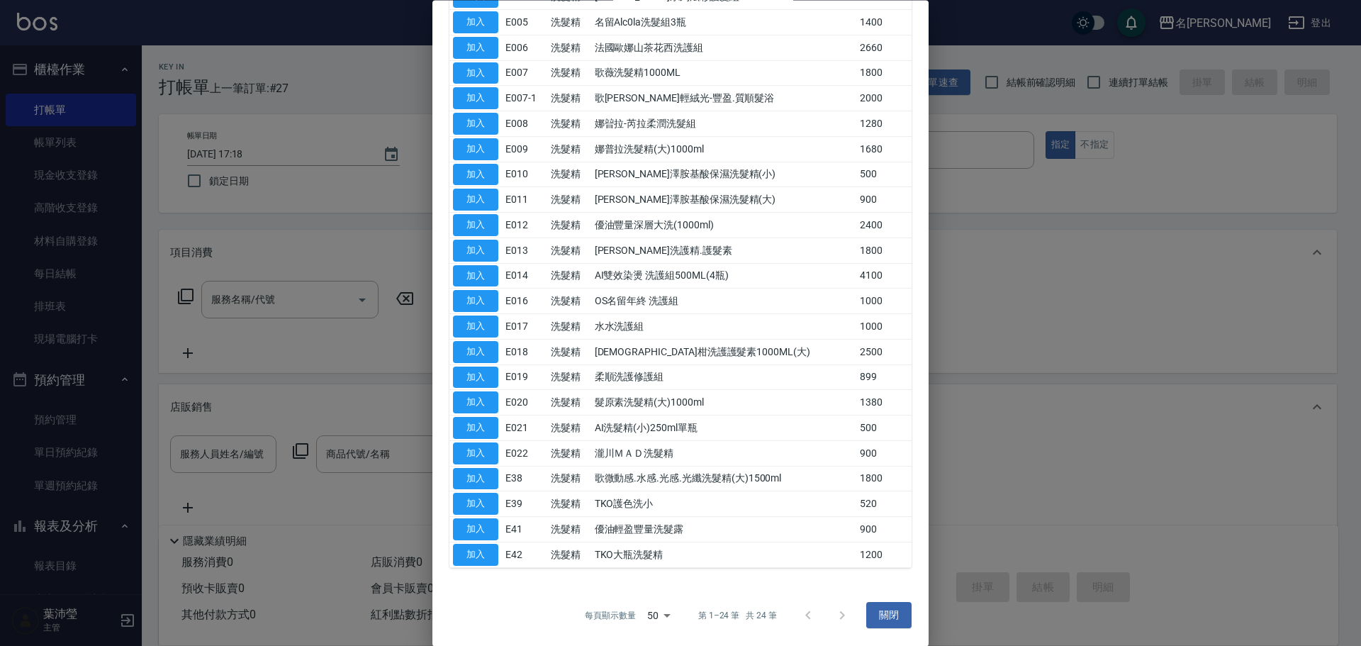
scroll to position [128, 0]
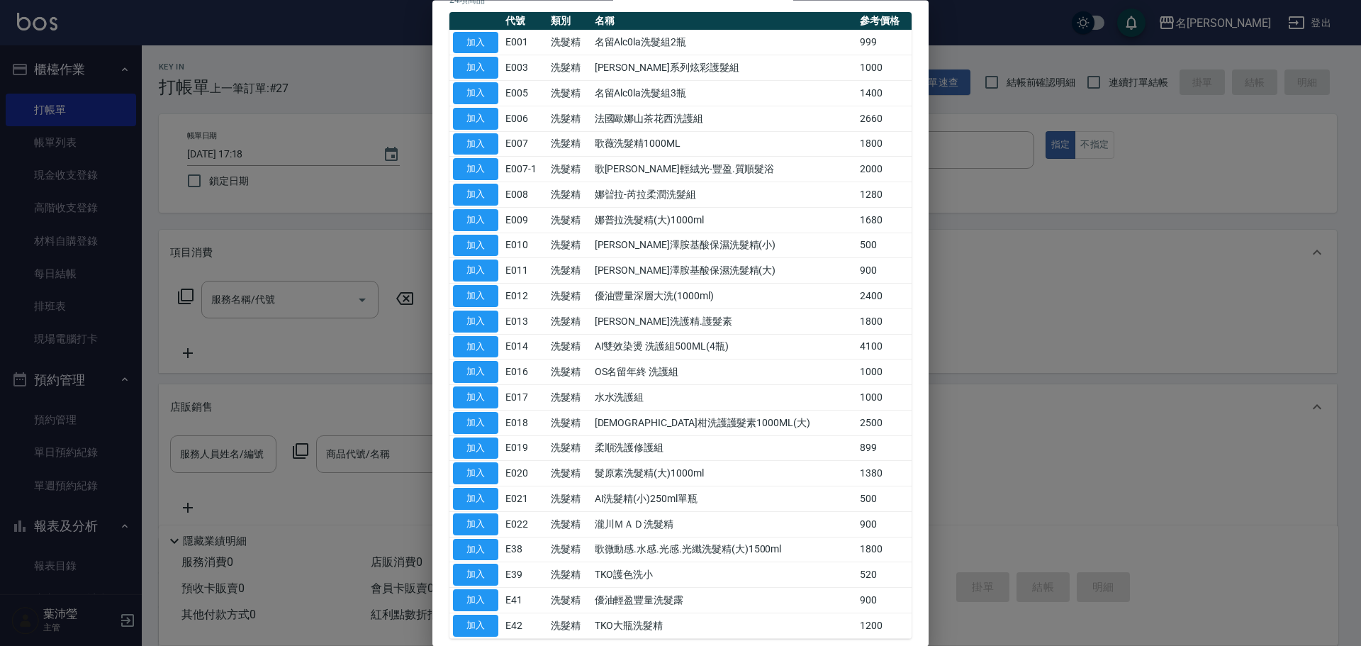
click at [675, 427] on td "[DEMOGRAPHIC_DATA]柑洗護護髮素1000ML(大)" at bounding box center [723, 423] width 265 height 26
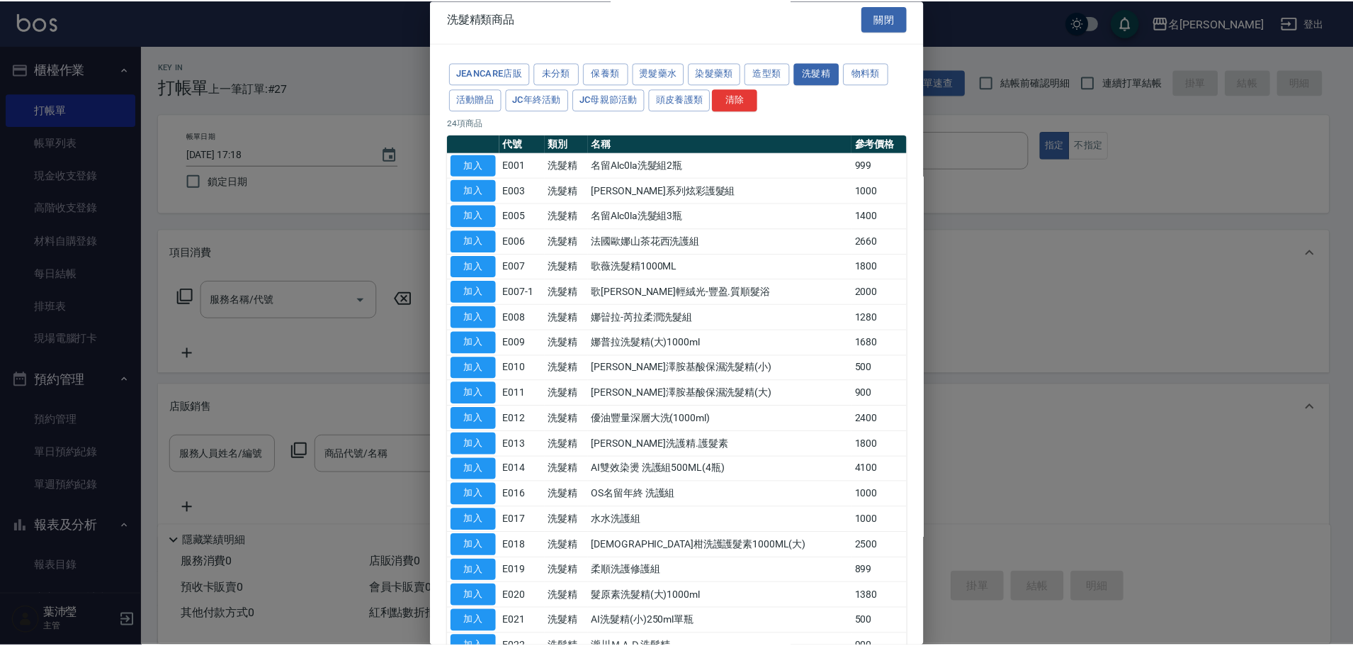
scroll to position [0, 0]
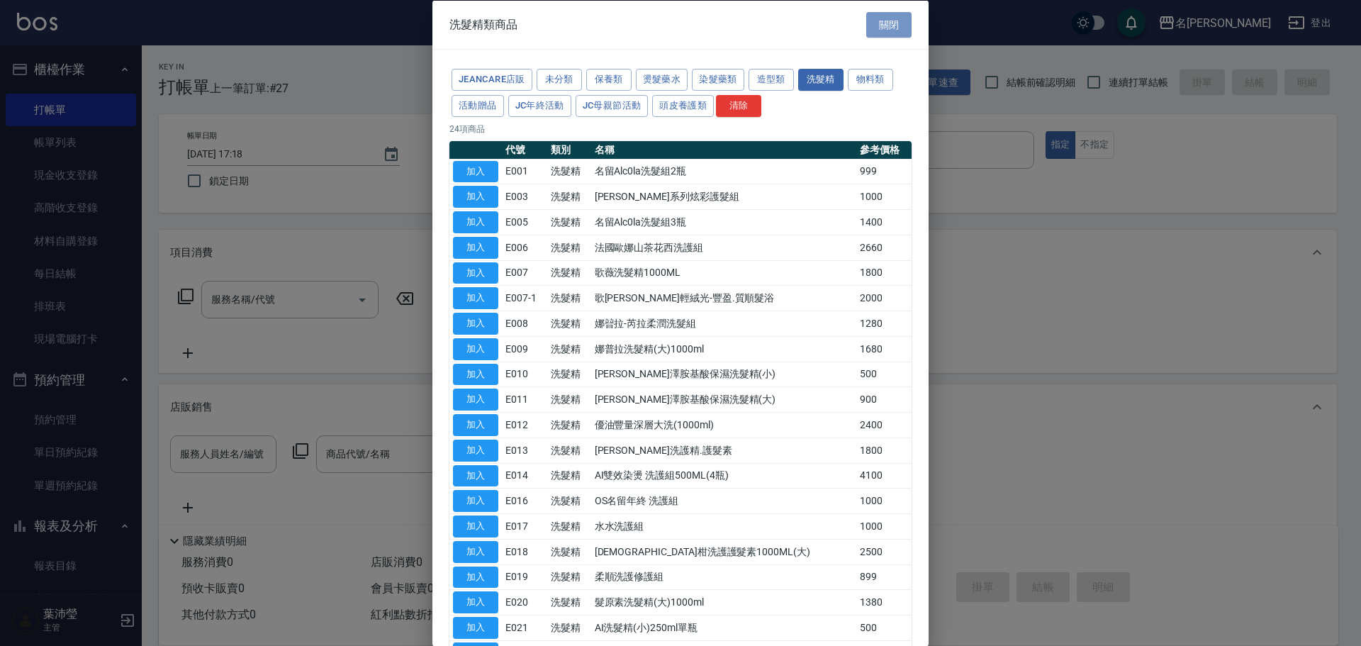
click at [889, 33] on button "關閉" at bounding box center [888, 24] width 45 height 26
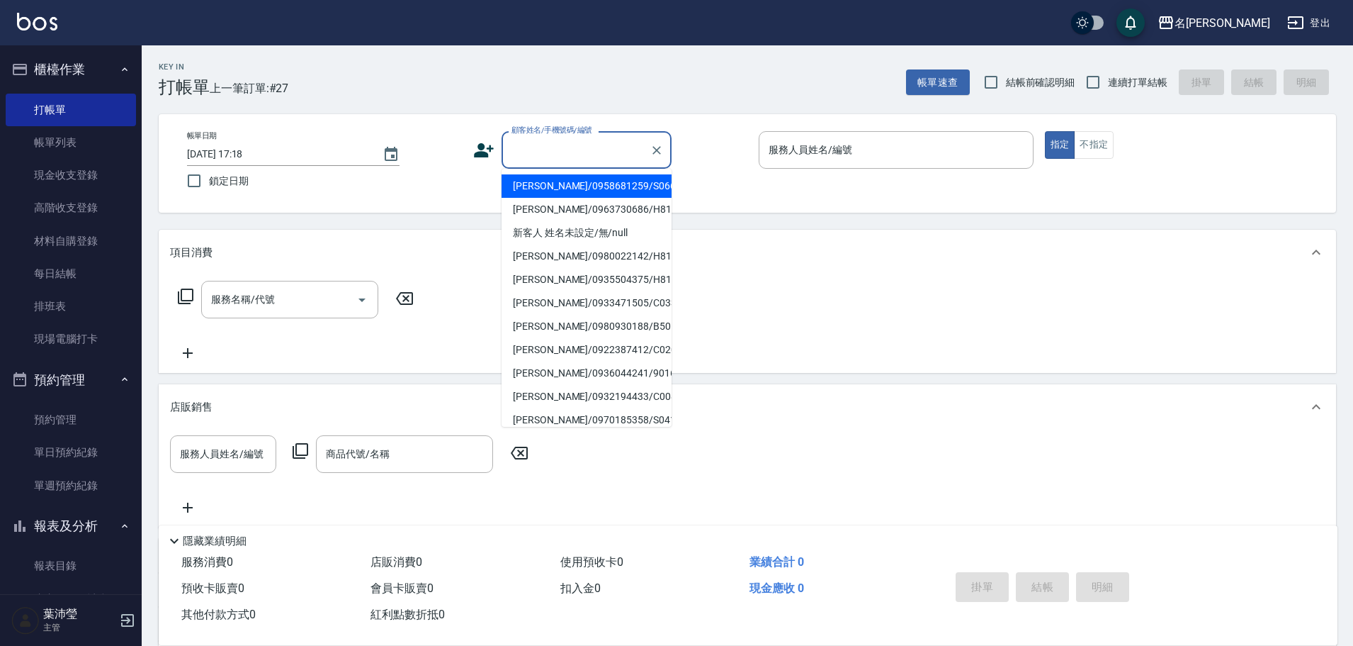
click at [531, 146] on input "顧客姓名/手機號碼/編號" at bounding box center [576, 149] width 136 height 25
click at [550, 187] on li "[PERSON_NAME]/25018701/0023" at bounding box center [587, 185] width 170 height 23
type input "[PERSON_NAME]/25018701/0023"
type input "敏卉-2"
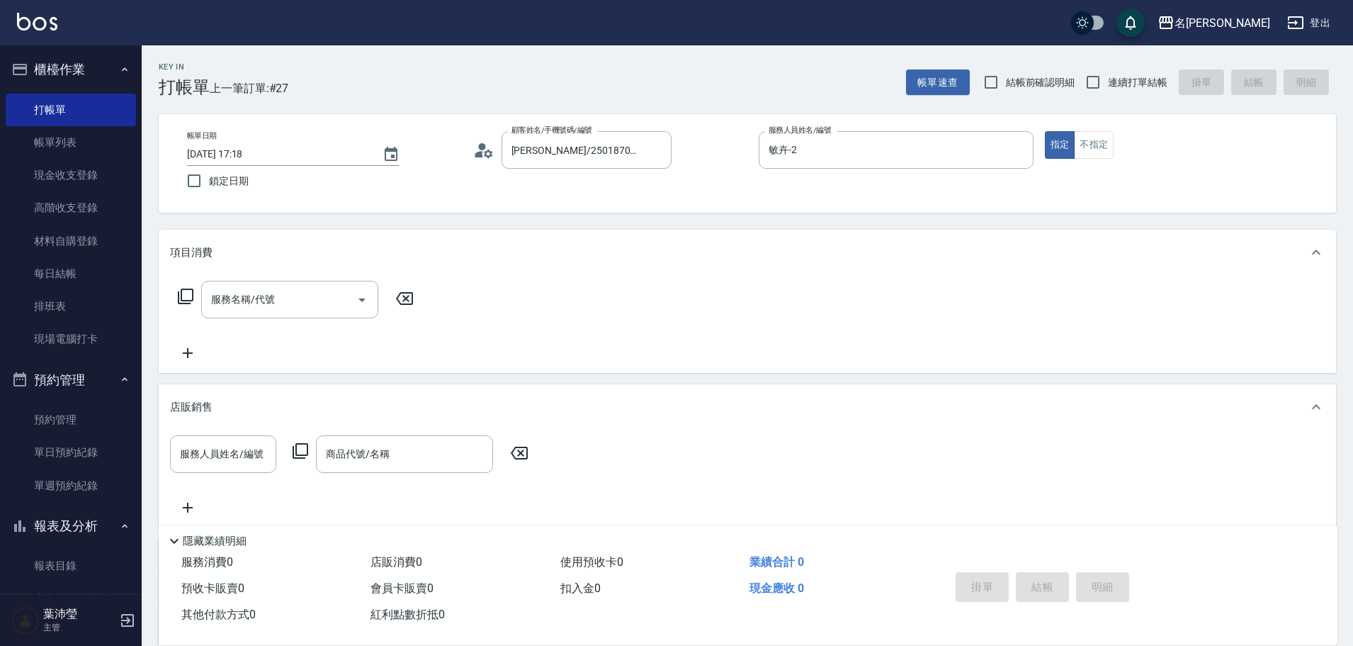
click at [186, 296] on icon at bounding box center [185, 296] width 17 height 17
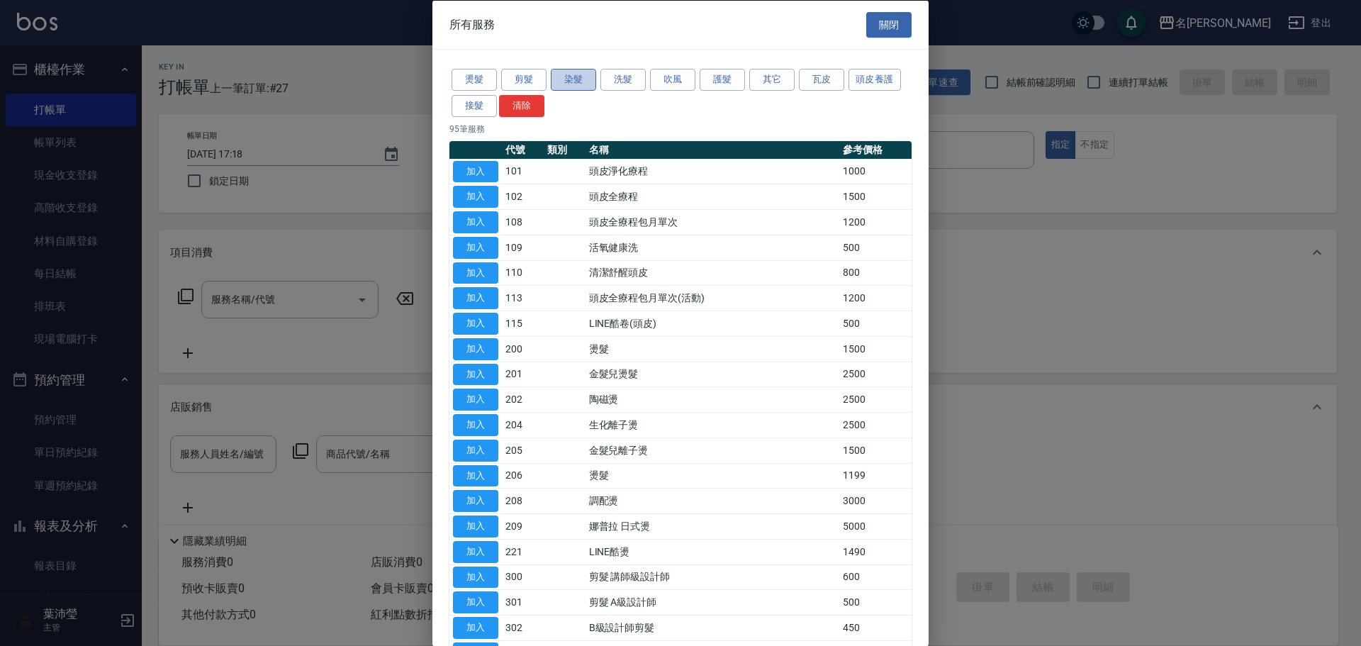
click at [571, 75] on button "染髮" at bounding box center [573, 80] width 45 height 22
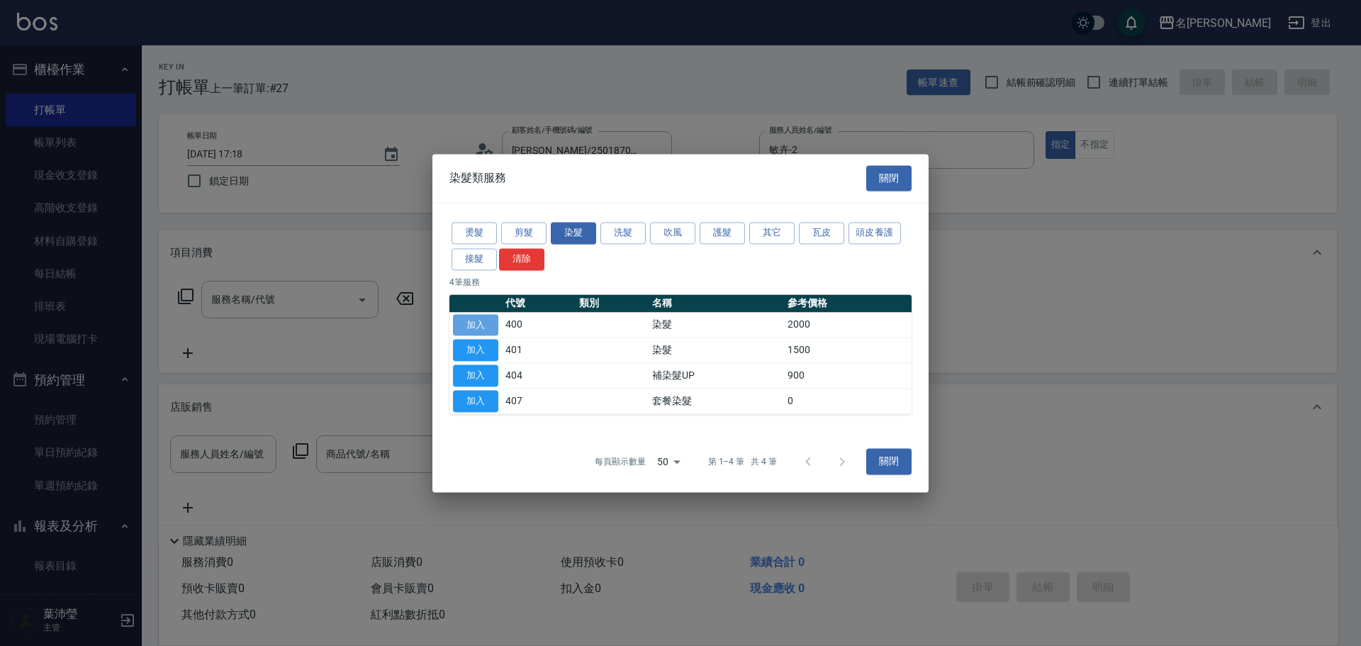
click at [475, 326] on button "加入" at bounding box center [475, 325] width 45 height 22
type input "染髮(400)"
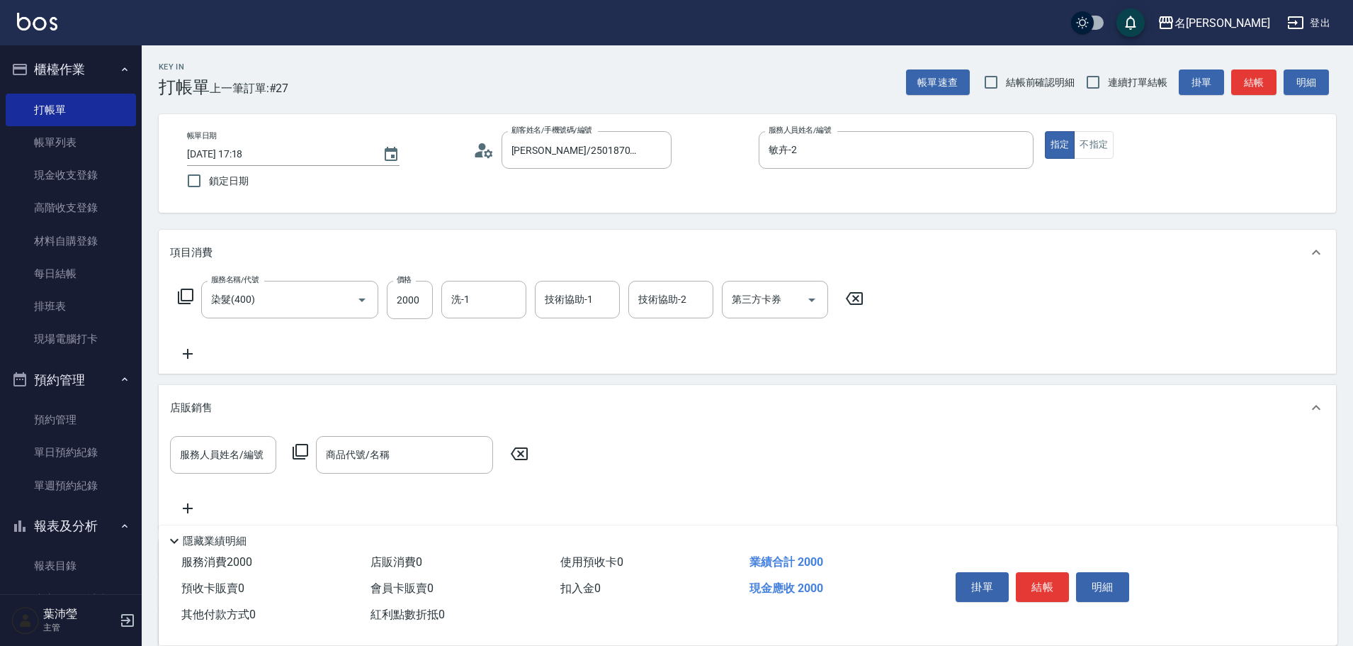
click at [184, 405] on p "店販銷售" at bounding box center [191, 407] width 43 height 15
click at [197, 403] on p "店販銷售" at bounding box center [191, 402] width 43 height 15
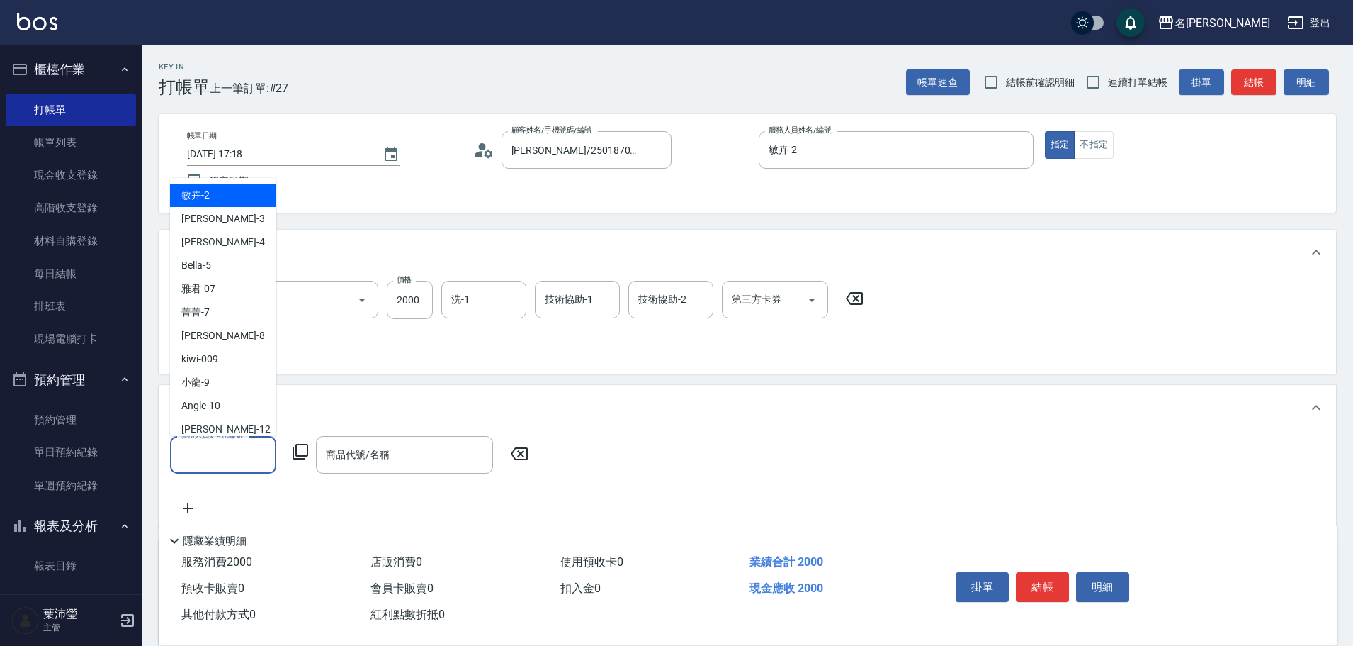
click at [218, 466] on input "服務人員姓名/編號" at bounding box center [223, 454] width 94 height 25
click at [236, 192] on div "敏卉 -2" at bounding box center [223, 195] width 106 height 23
type input "敏卉-2"
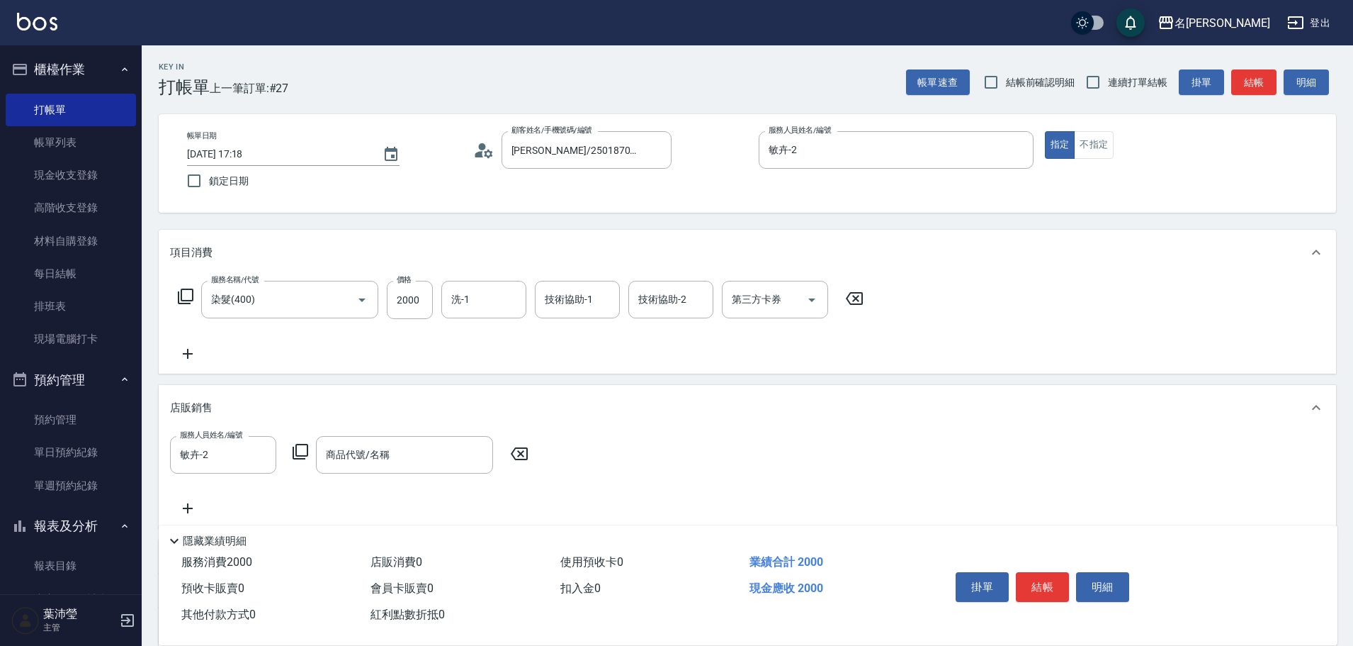
click at [300, 446] on icon at bounding box center [300, 451] width 17 height 17
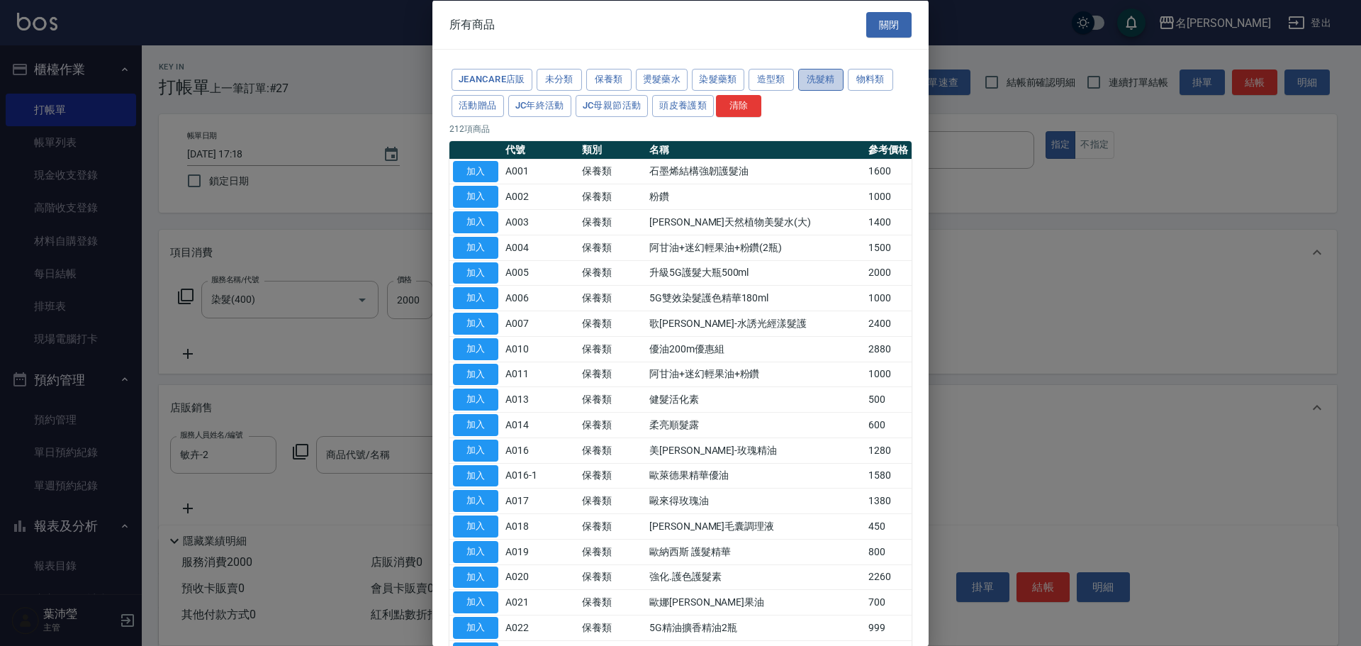
click at [806, 82] on button "洗髮精" at bounding box center [820, 80] width 45 height 22
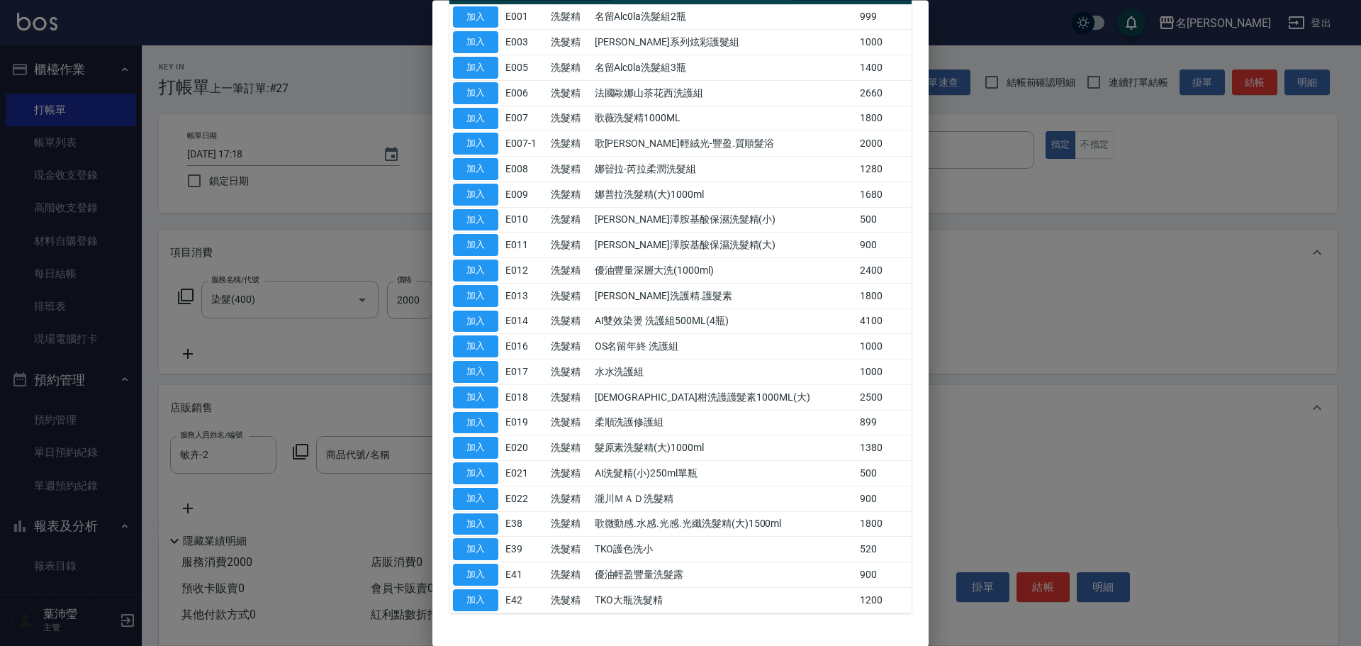
scroll to position [199, 0]
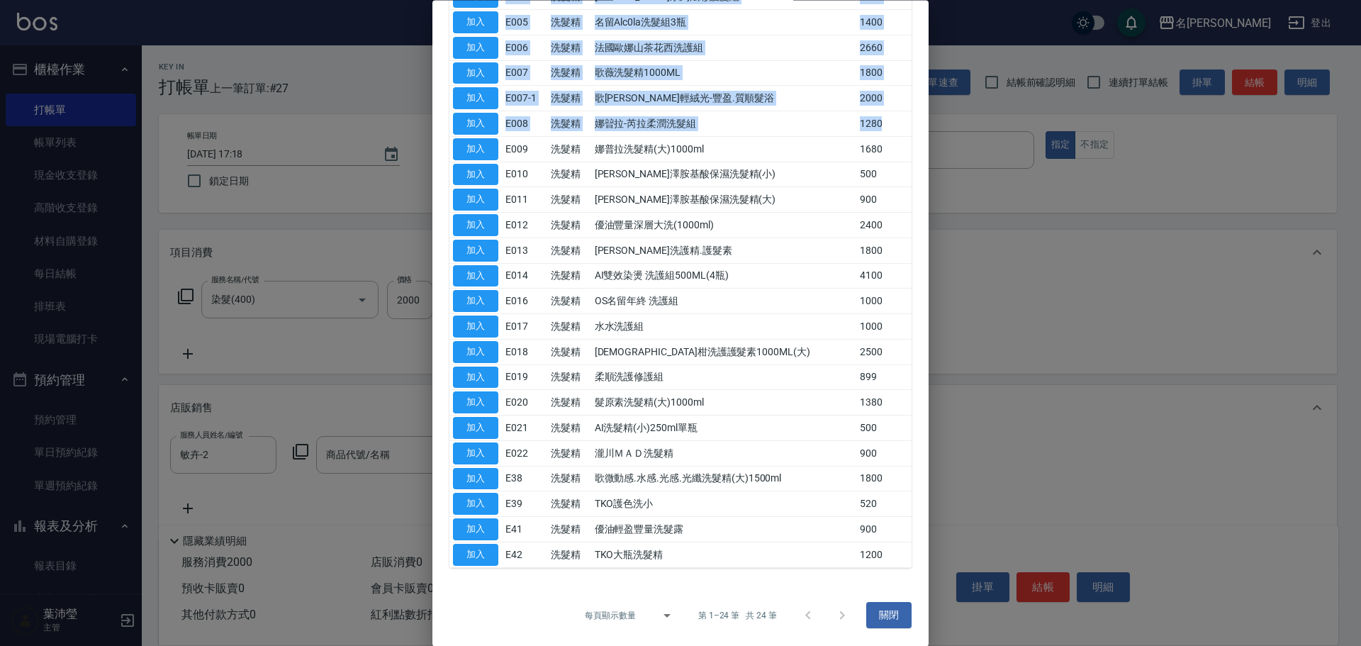
drag, startPoint x: 921, startPoint y: 162, endPoint x: 906, endPoint y: 110, distance: 53.8
click at [904, 111] on div "JeanCare店販 未分類 保養類 燙髮藥水 染髮藥類 造型類 洗髮精 物料類 活動贈品 JC年終活動 JC母親節活動 頭皮養護類 清除 24 項商品 代號…" at bounding box center [680, 217] width 496 height 735
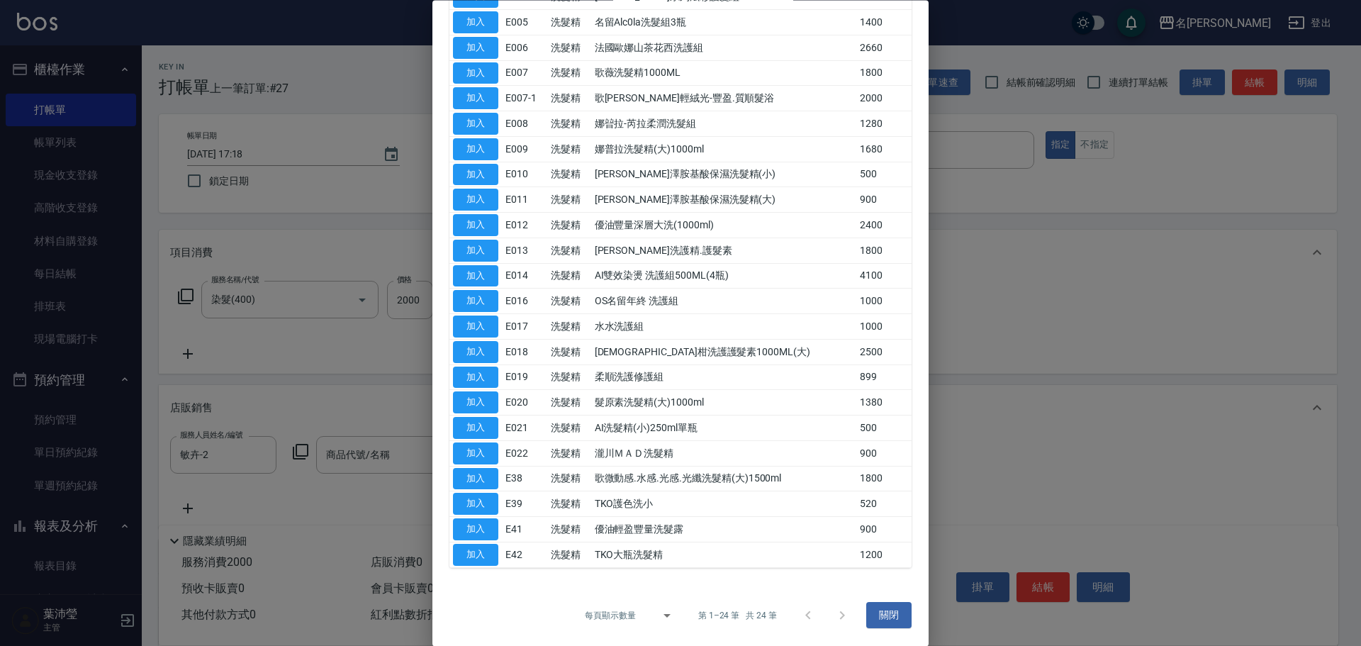
click at [996, 206] on div at bounding box center [680, 323] width 1361 height 646
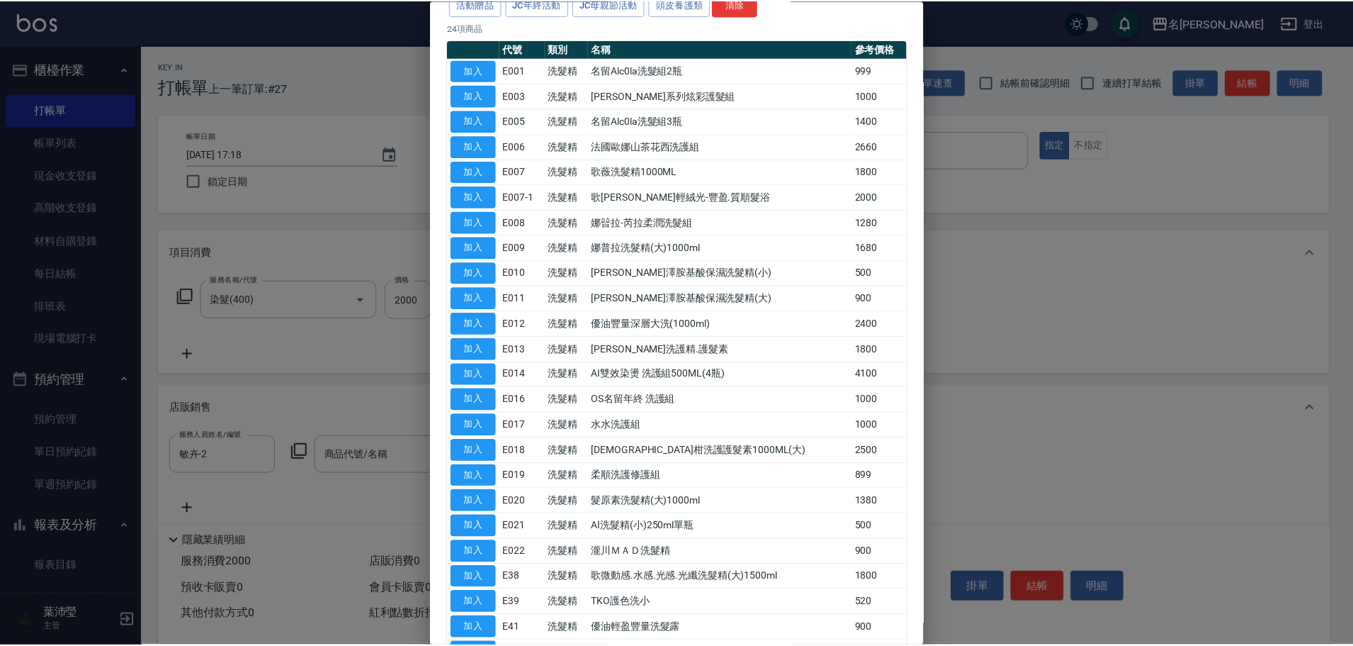
scroll to position [0, 0]
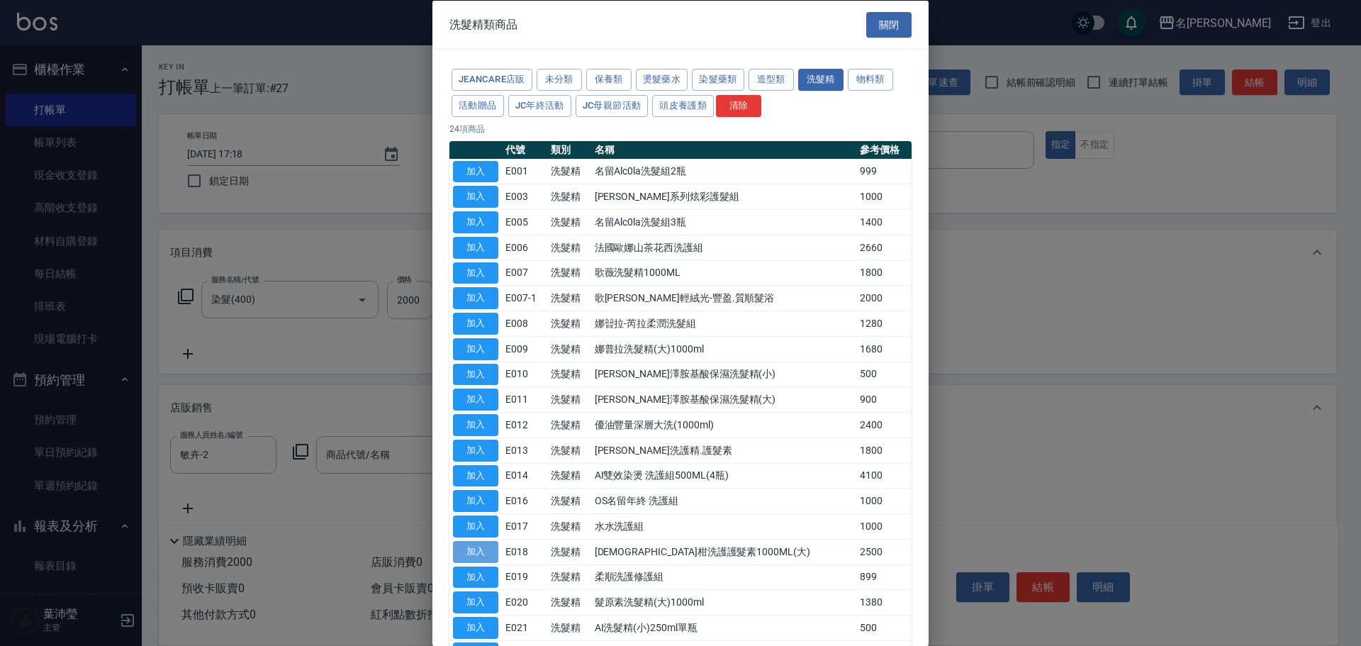
click at [480, 551] on button "加入" at bounding box center [475, 551] width 45 height 22
type input "[DEMOGRAPHIC_DATA]柑洗護護髮素1000ML(大)"
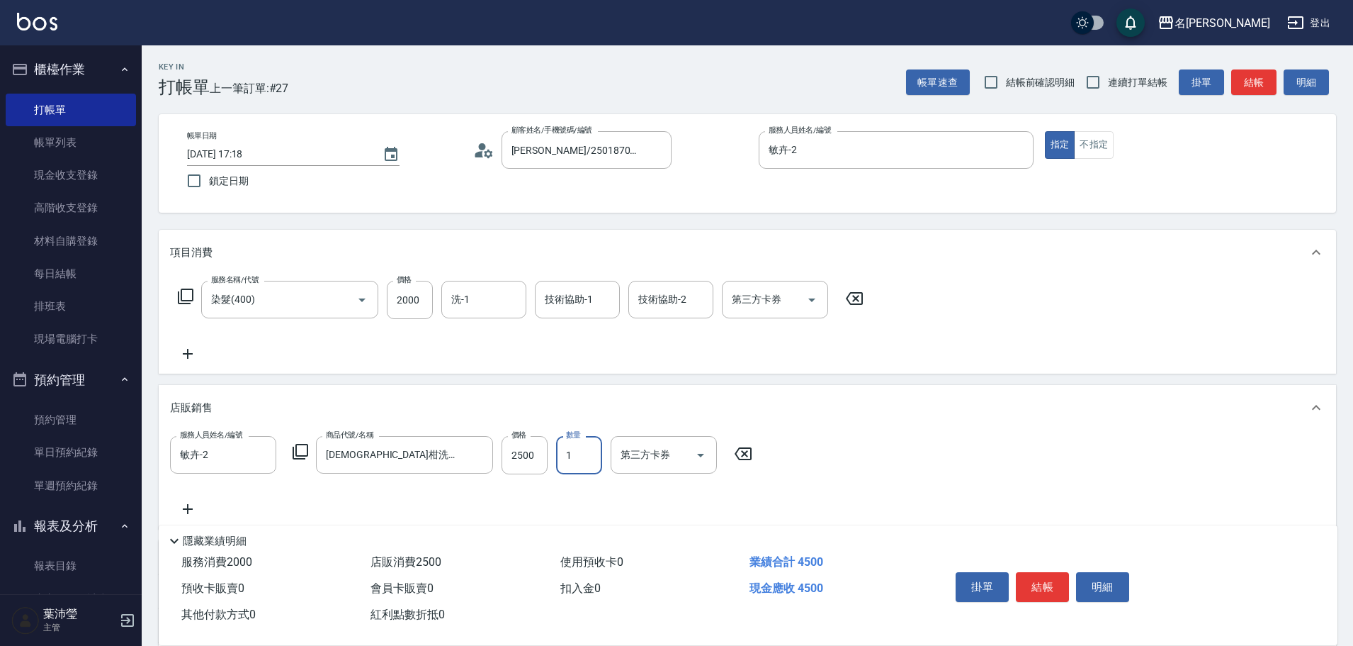
click at [580, 456] on input "1" at bounding box center [579, 455] width 46 height 38
type input "2"
click at [1037, 580] on button "結帳" at bounding box center [1042, 587] width 53 height 30
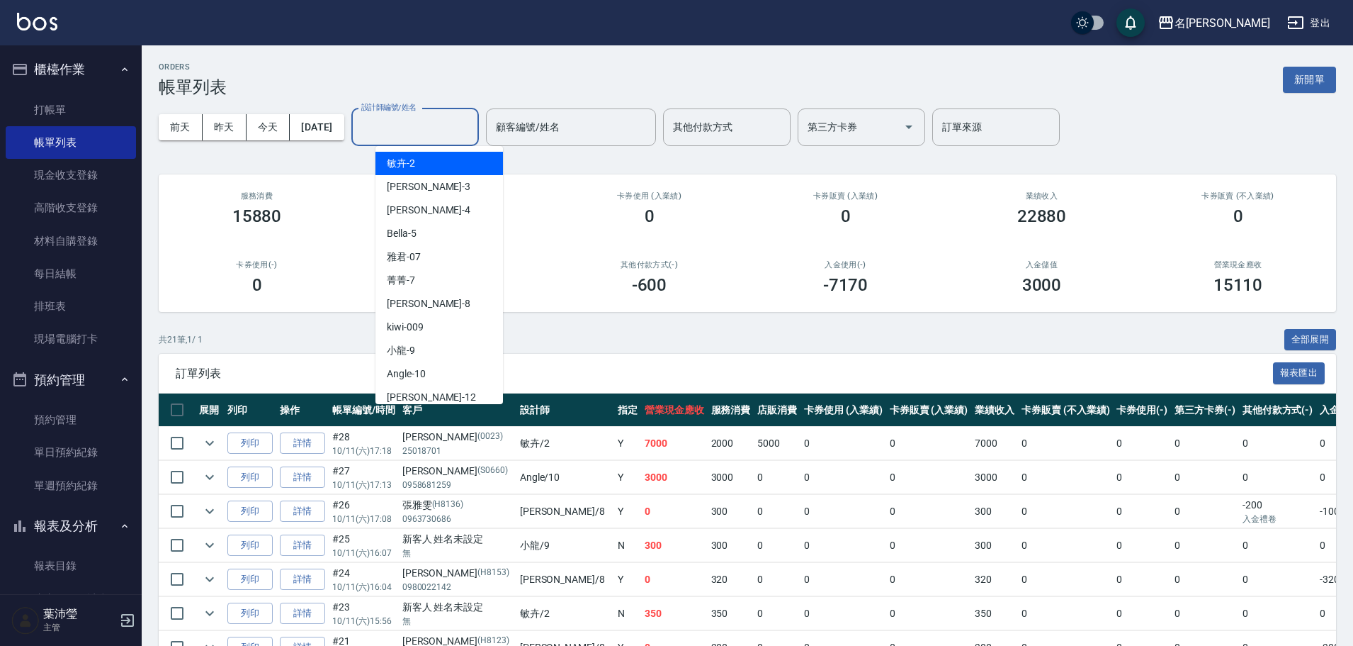
click at [412, 134] on input "設計師編號/姓名" at bounding box center [415, 127] width 115 height 25
click at [422, 168] on div "敏卉 -2" at bounding box center [440, 163] width 128 height 23
type input "敏卉-2"
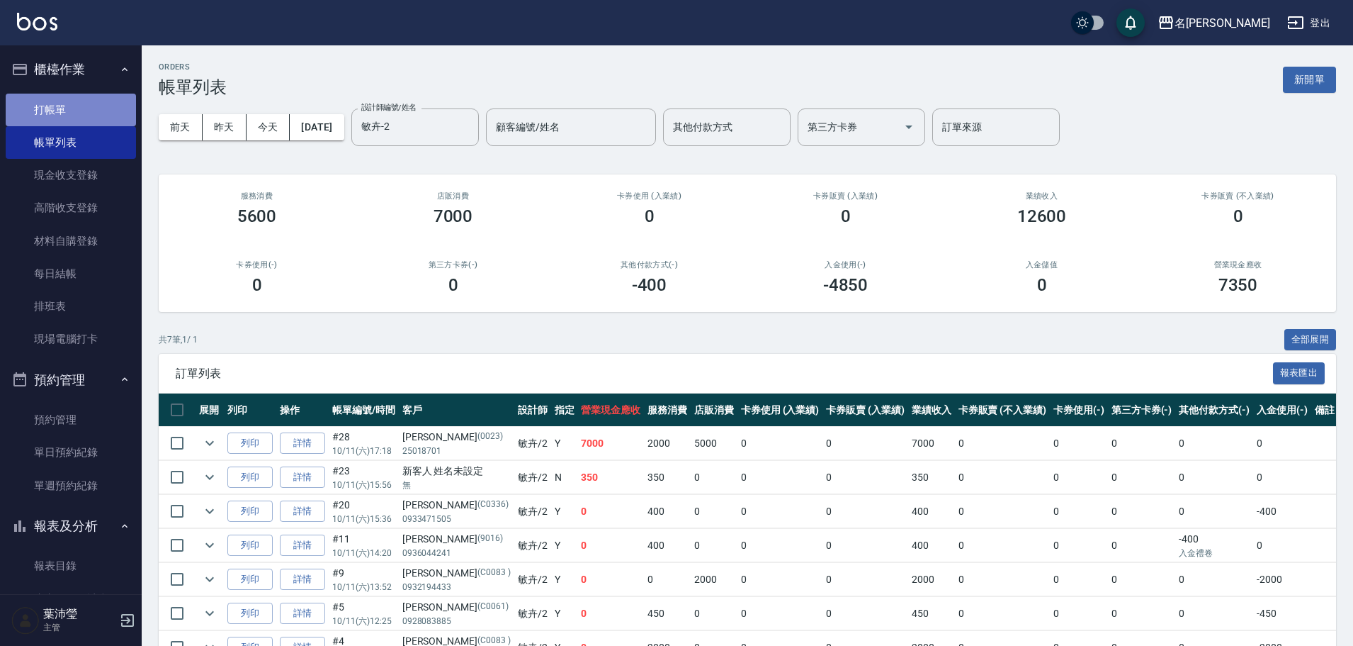
click at [99, 106] on link "打帳單" at bounding box center [71, 110] width 130 height 33
